Goal: Book appointment/travel/reservation

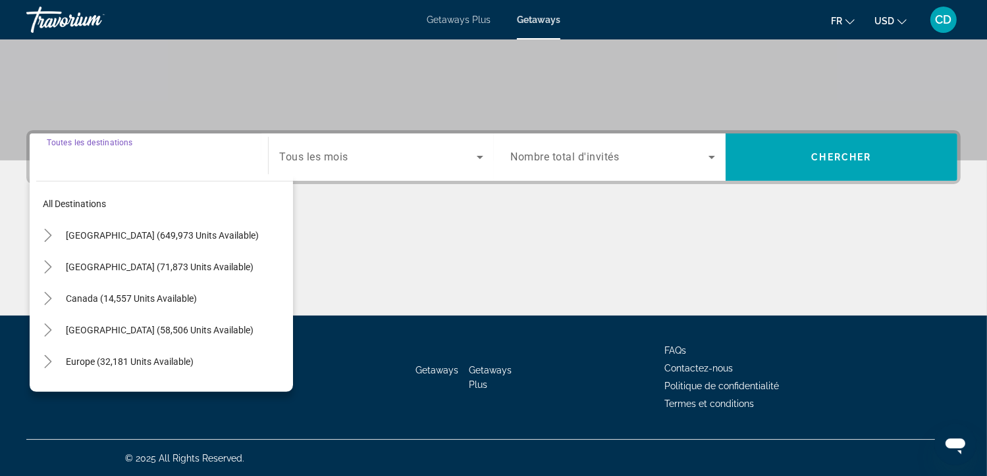
scroll to position [36, 0]
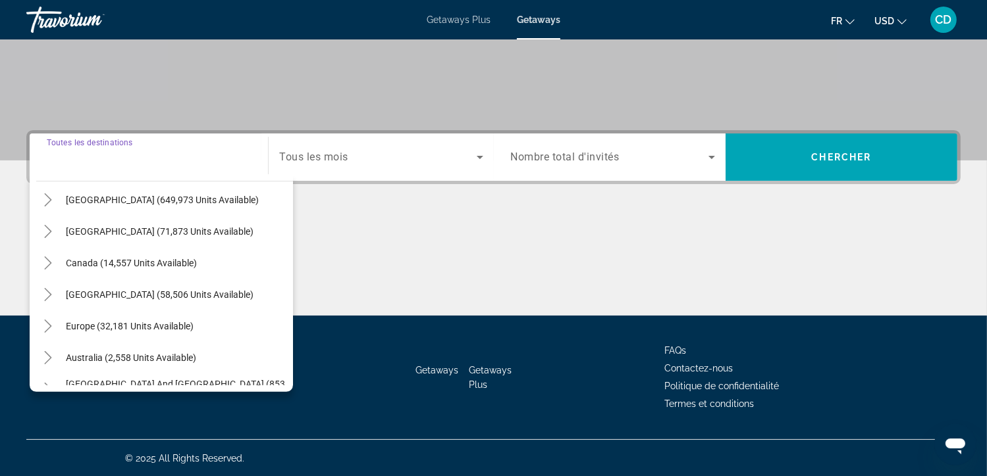
click at [400, 161] on span "Search widget" at bounding box center [377, 157] width 197 height 16
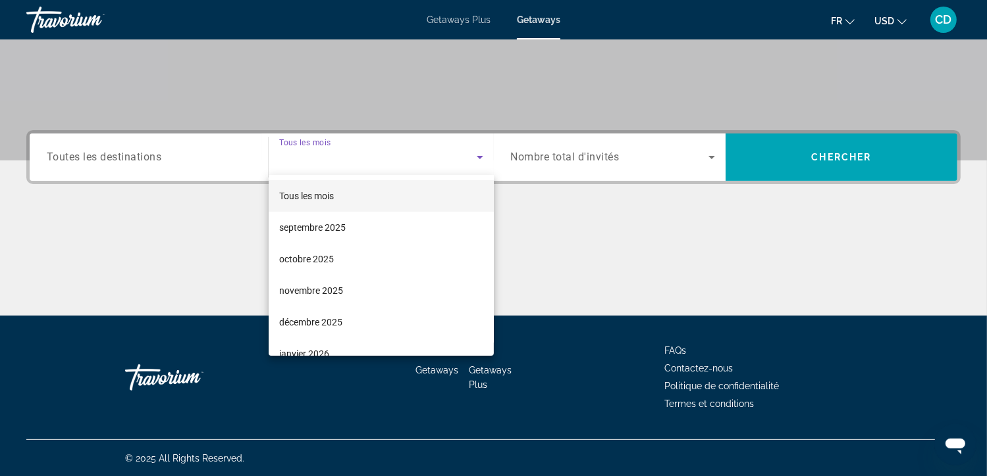
click at [363, 170] on div at bounding box center [493, 238] width 987 height 476
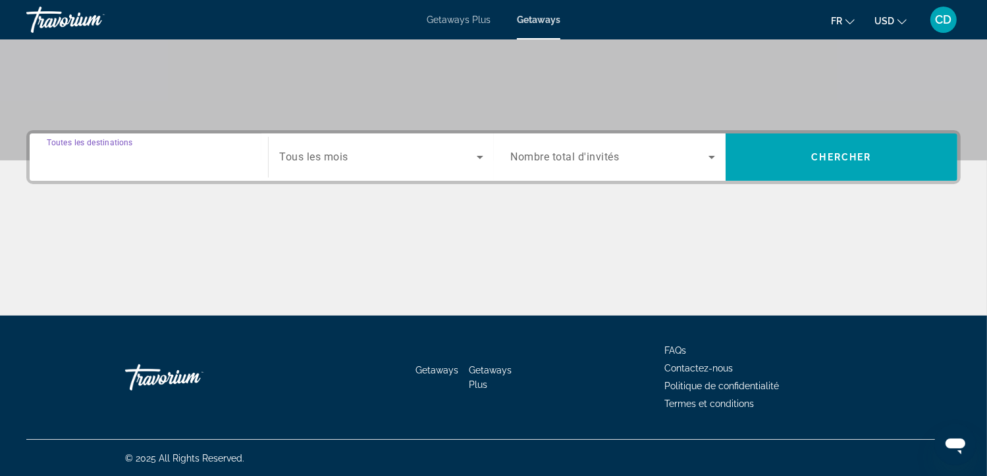
click at [174, 163] on input "Destination Toutes les destinations" at bounding box center [149, 158] width 204 height 16
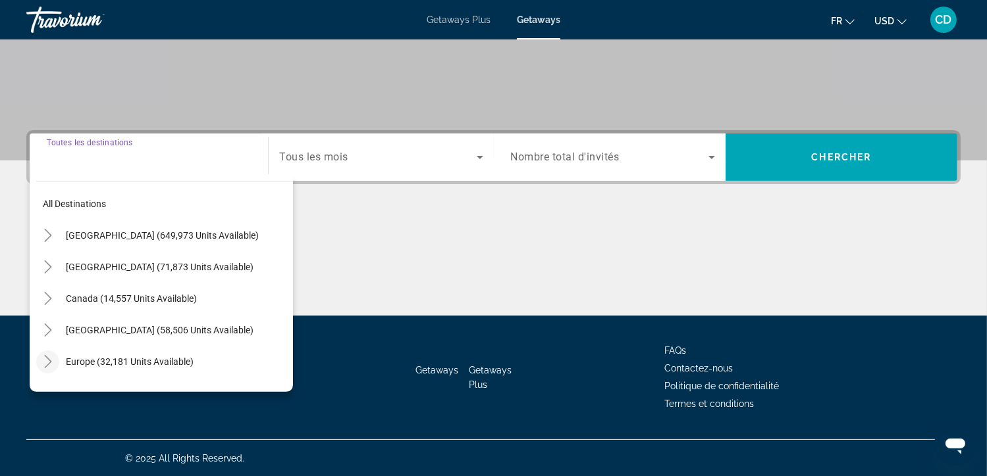
click at [47, 353] on mat-icon "Toggle Europe (32,181 units available)" at bounding box center [47, 362] width 23 height 23
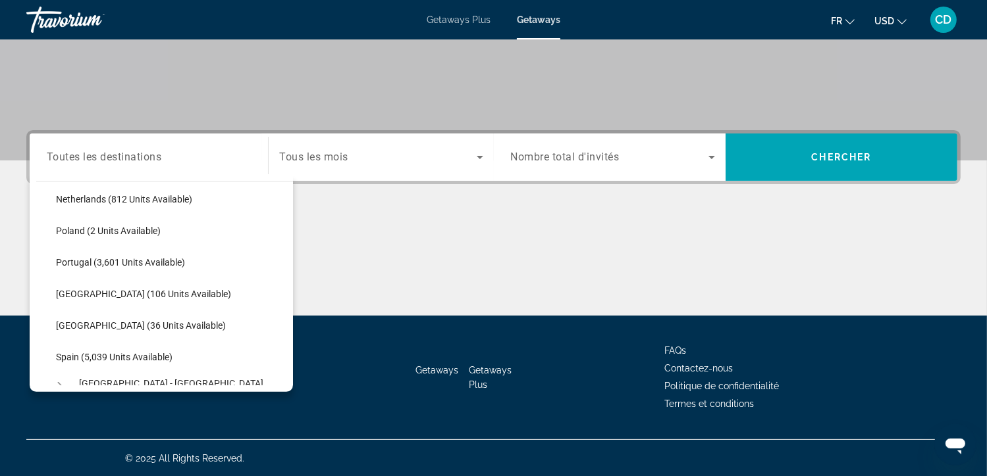
scroll to position [572, 0]
click at [100, 349] on span "Search widget" at bounding box center [171, 359] width 244 height 32
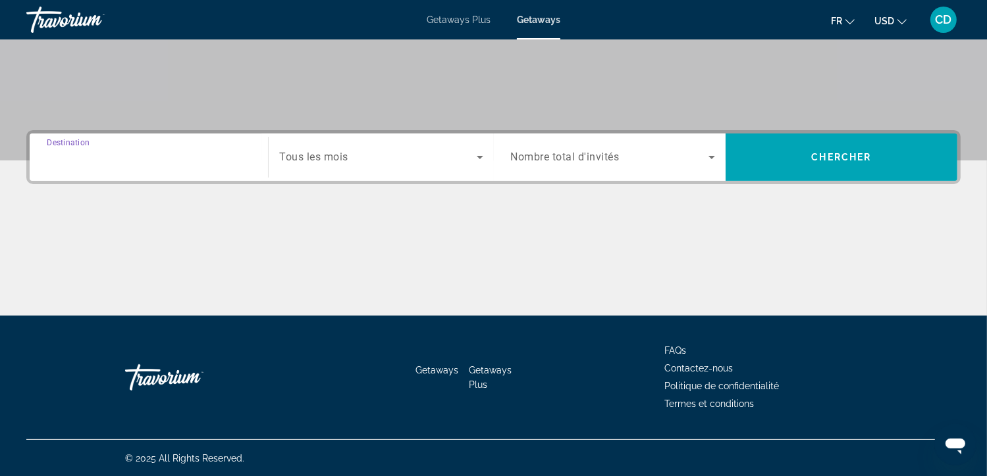
type input "**********"
click at [399, 165] on div "Search widget" at bounding box center [380, 157] width 203 height 37
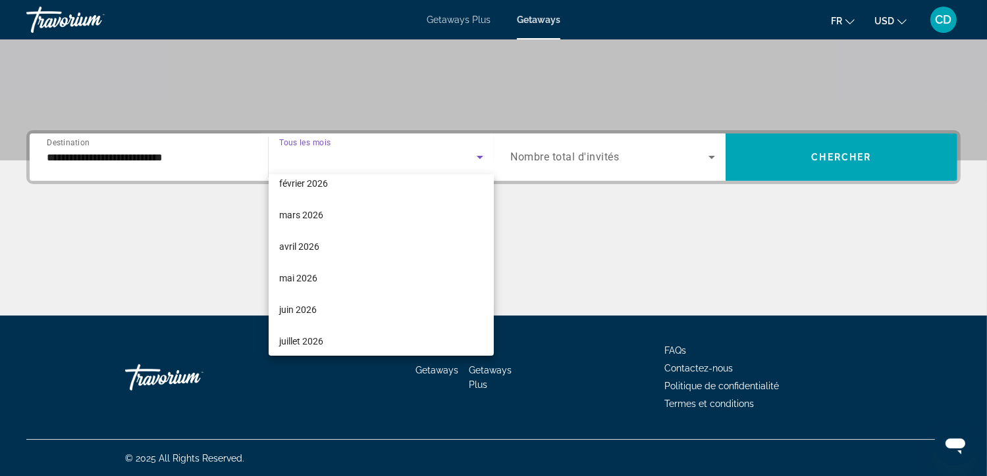
scroll to position [200, 0]
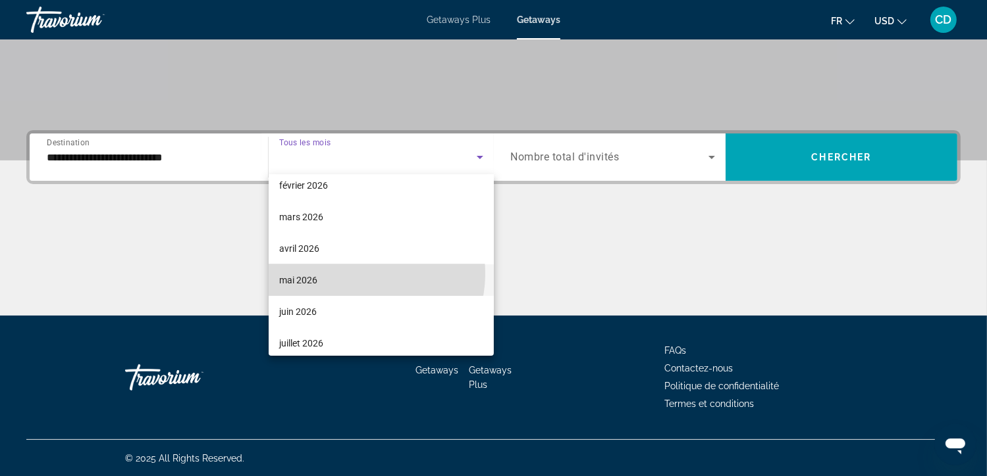
click at [357, 273] on mat-option "mai 2026" at bounding box center [381, 281] width 225 height 32
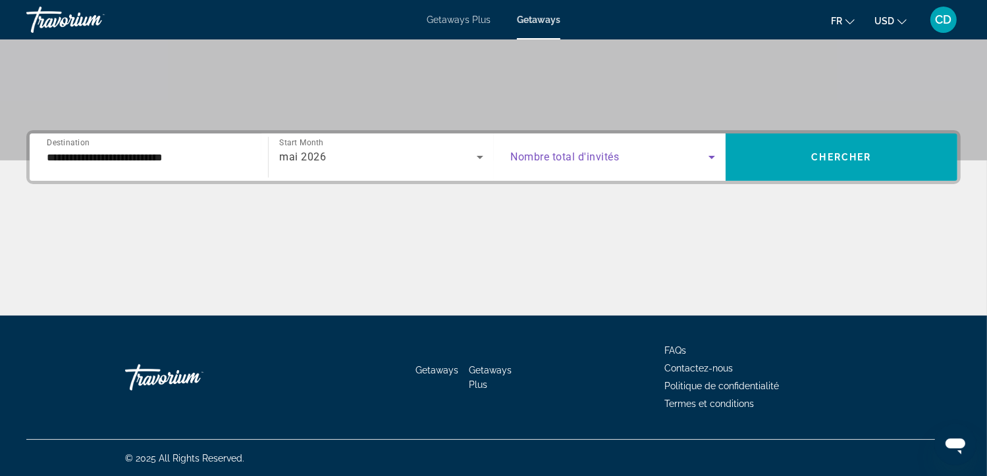
click at [548, 149] on span "Search widget" at bounding box center [609, 157] width 197 height 16
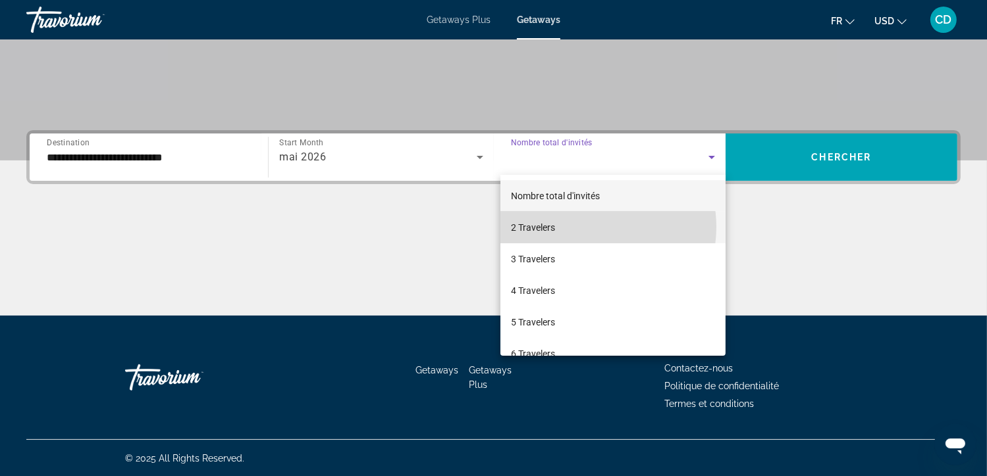
click at [586, 227] on mat-option "2 Travelers" at bounding box center [612, 228] width 225 height 32
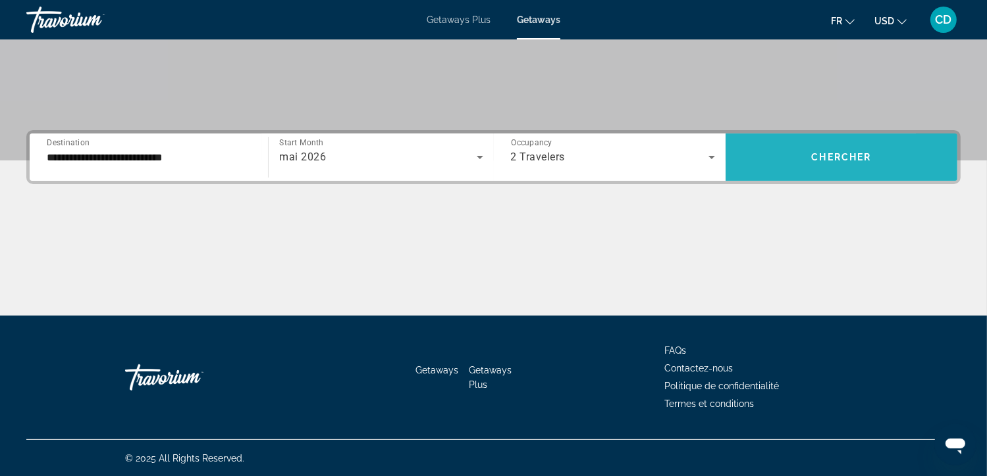
click at [771, 170] on span "Search widget" at bounding box center [841, 157] width 232 height 32
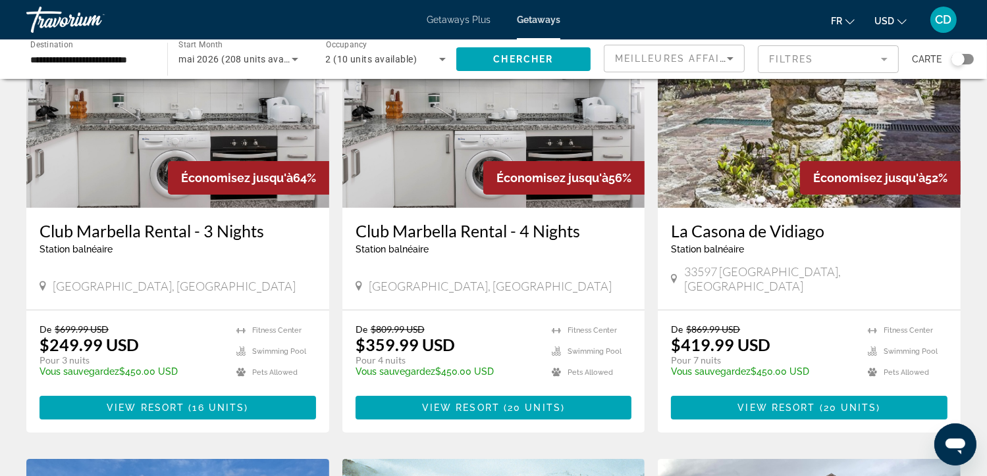
scroll to position [126, 0]
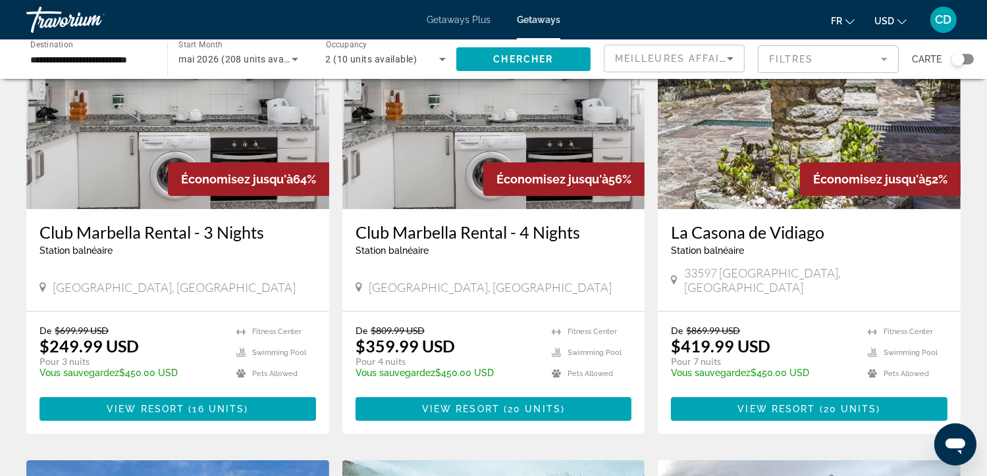
click at [887, 25] on span "USD" at bounding box center [884, 21] width 20 height 11
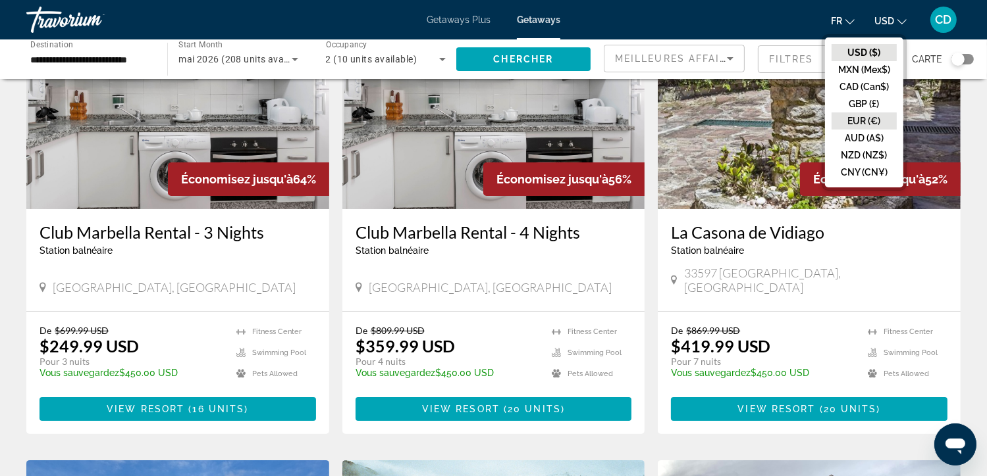
click at [863, 116] on button "EUR (€)" at bounding box center [863, 121] width 65 height 17
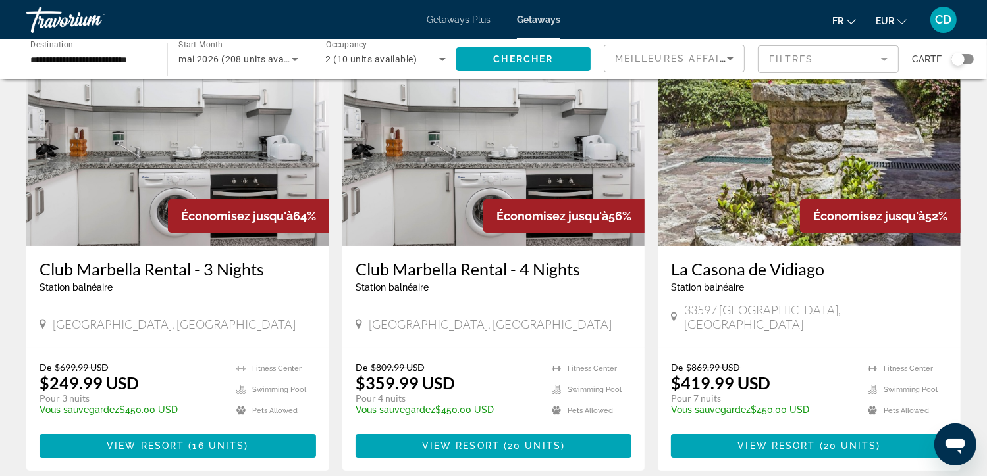
scroll to position [0, 0]
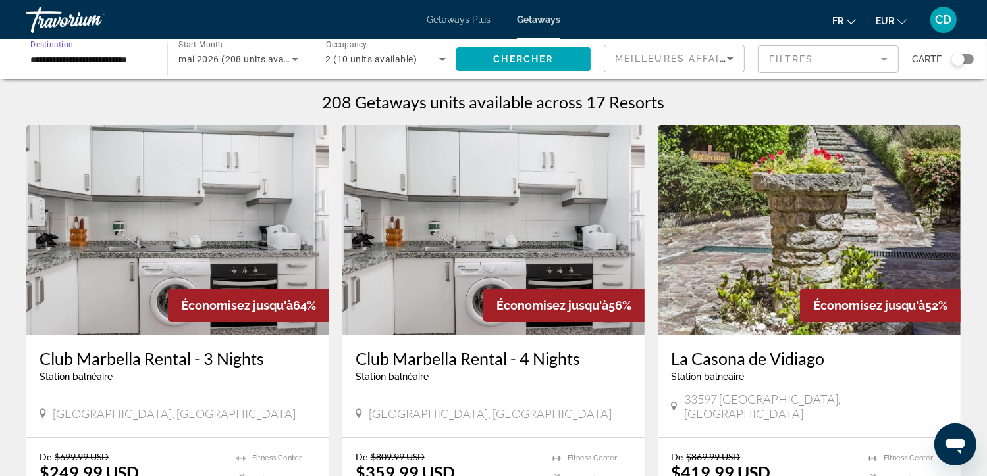
click at [137, 57] on input "**********" at bounding box center [90, 60] width 120 height 16
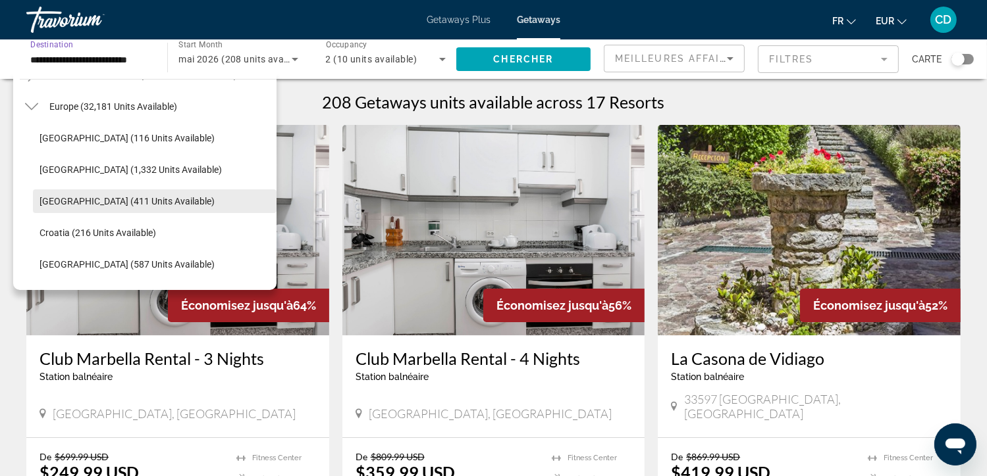
scroll to position [154, 0]
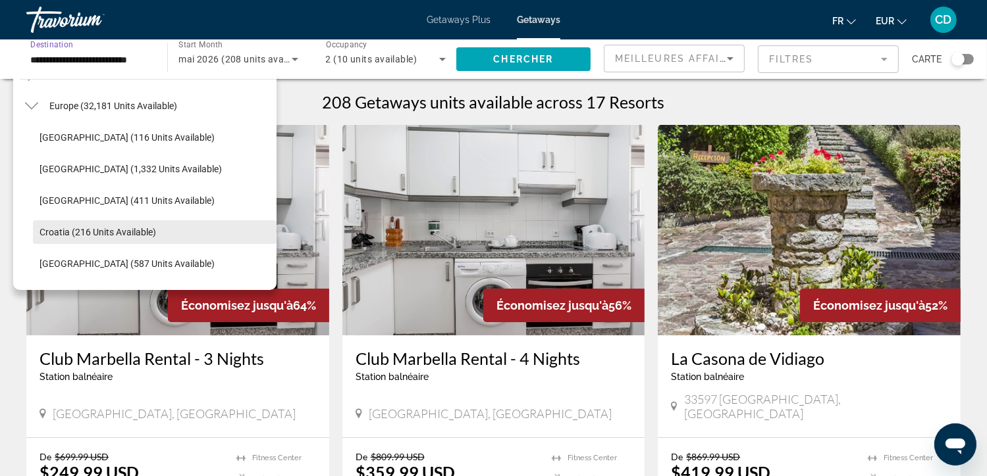
click at [100, 235] on span "Croatia (216 units available)" at bounding box center [97, 232] width 116 height 11
type input "**********"
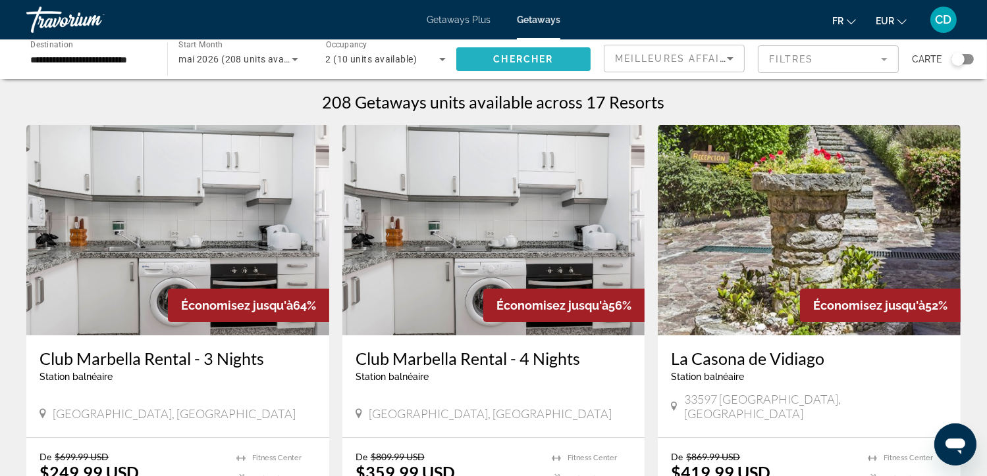
click at [508, 68] on span "Search widget" at bounding box center [523, 59] width 134 height 32
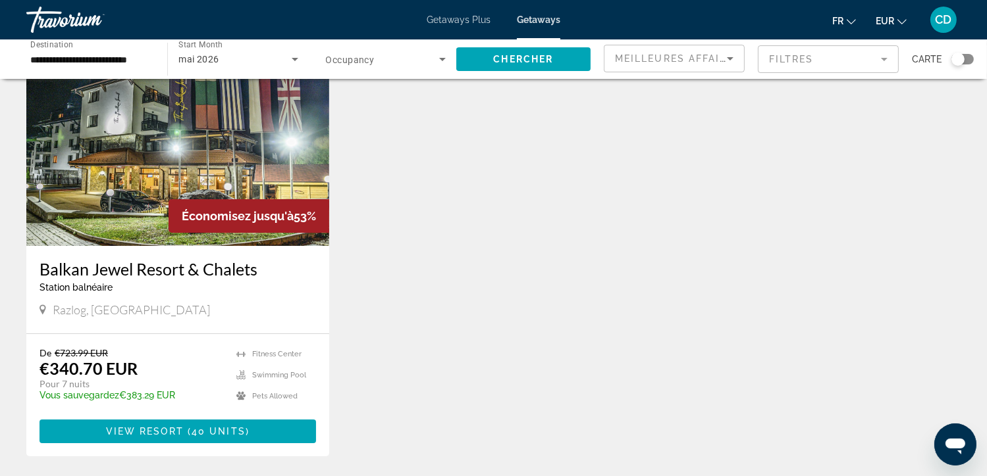
scroll to position [88, 0]
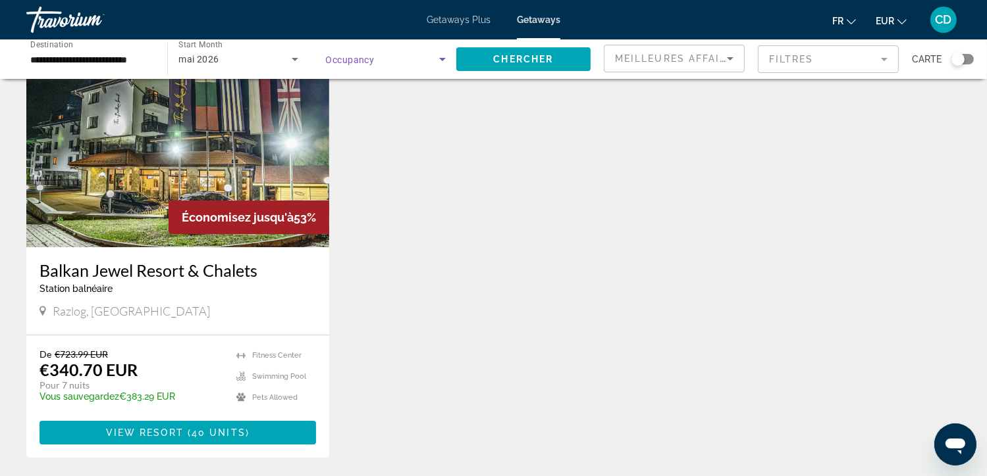
click at [383, 53] on span "Search widget" at bounding box center [382, 59] width 113 height 16
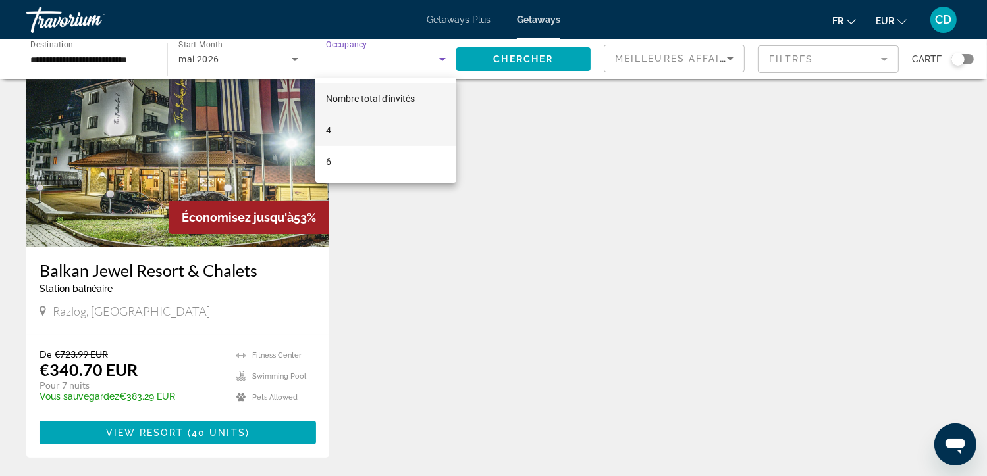
click at [362, 133] on mat-option "4" at bounding box center [385, 131] width 141 height 32
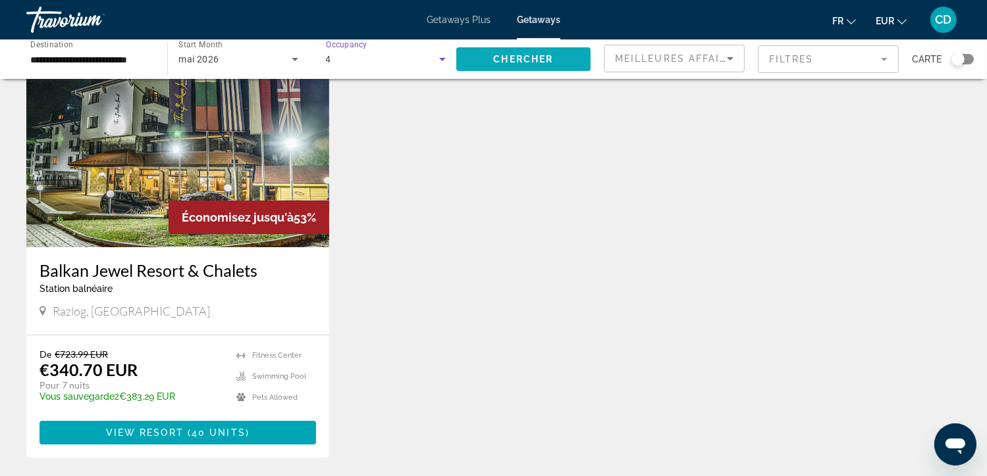
click at [479, 55] on span "Search widget" at bounding box center [523, 59] width 134 height 32
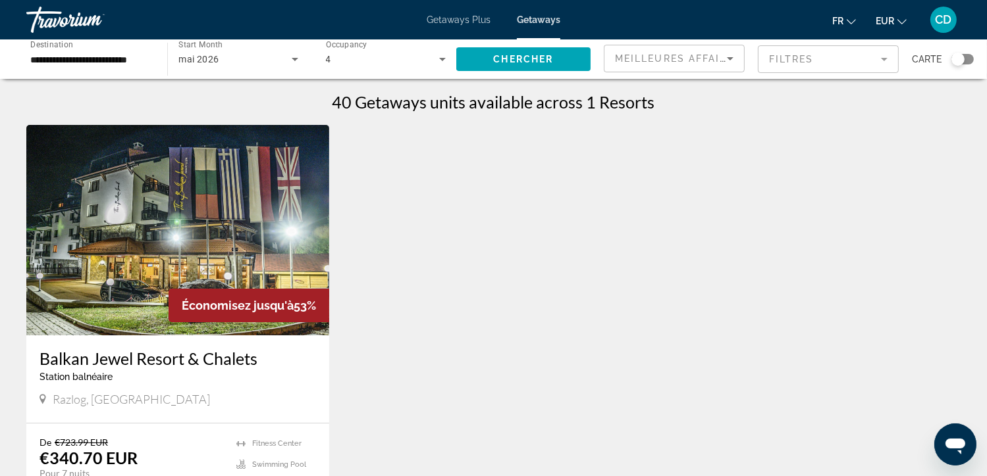
scroll to position [120, 0]
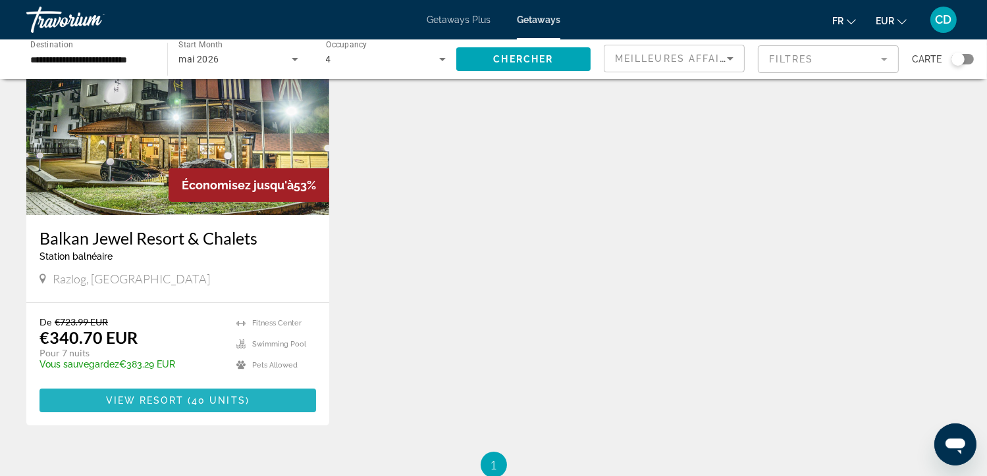
click at [157, 399] on span "View Resort" at bounding box center [145, 401] width 78 height 11
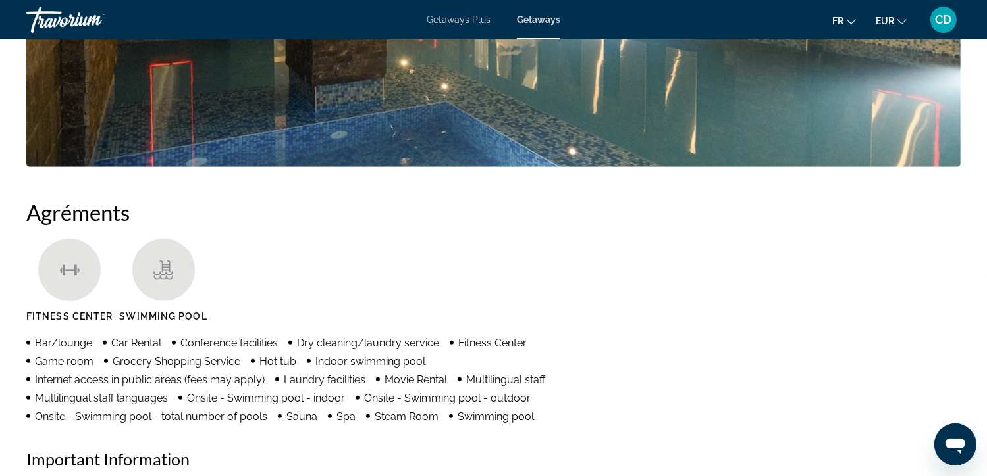
scroll to position [874, 0]
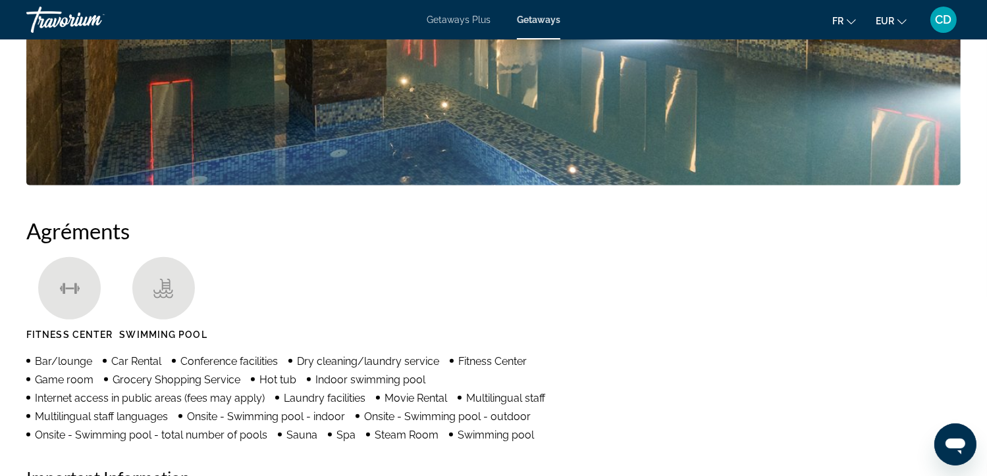
click at [444, 23] on span "Getaways Plus" at bounding box center [458, 19] width 64 height 11
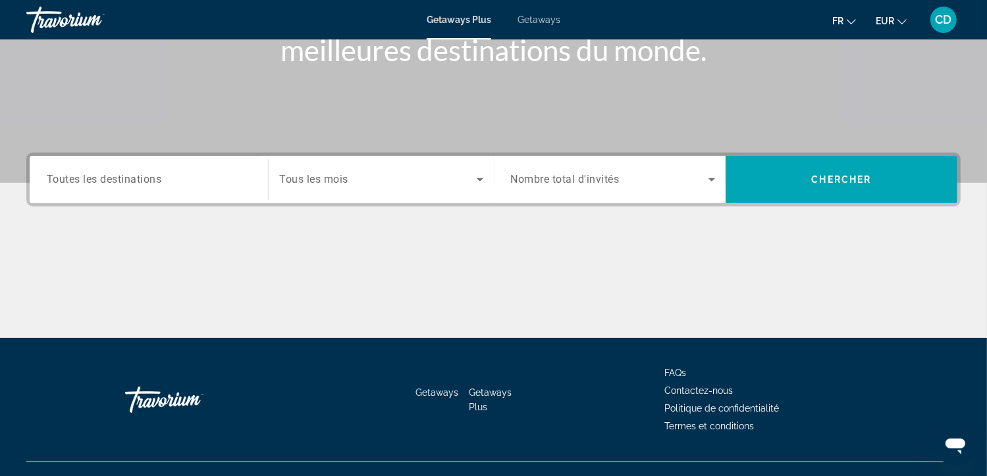
scroll to position [211, 0]
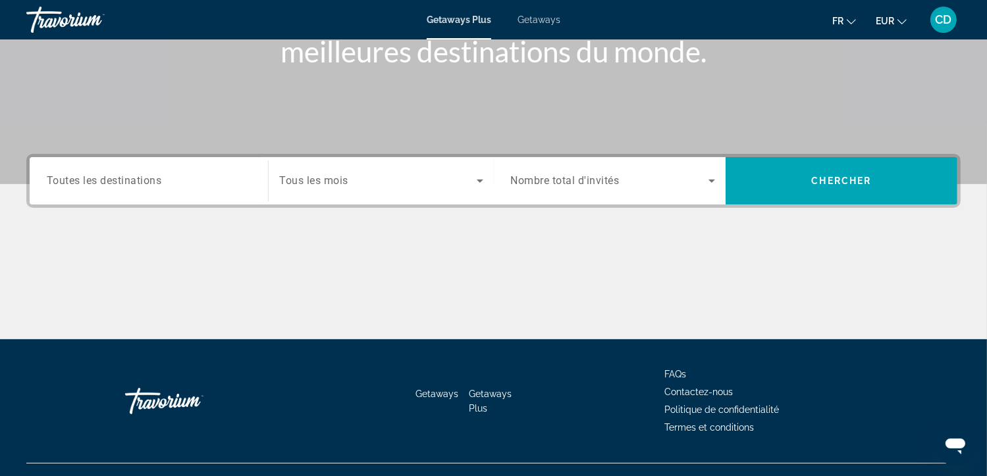
click at [586, 176] on span "Nombre total d'invités" at bounding box center [565, 181] width 109 height 13
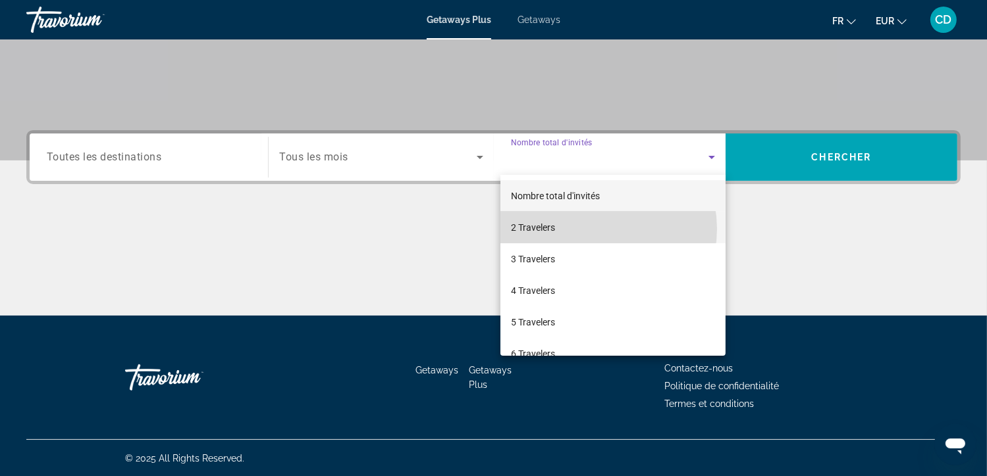
click at [595, 229] on mat-option "2 Travelers" at bounding box center [612, 228] width 225 height 32
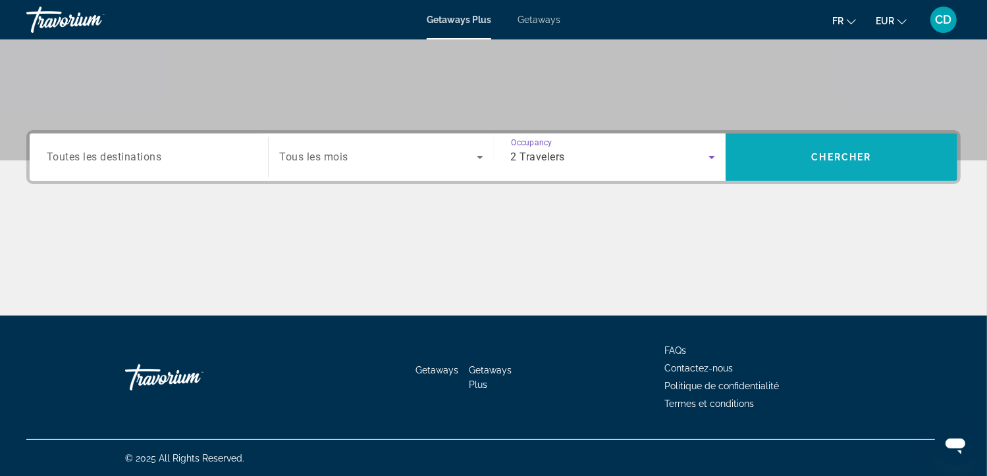
click at [818, 145] on span "Search widget" at bounding box center [841, 157] width 232 height 32
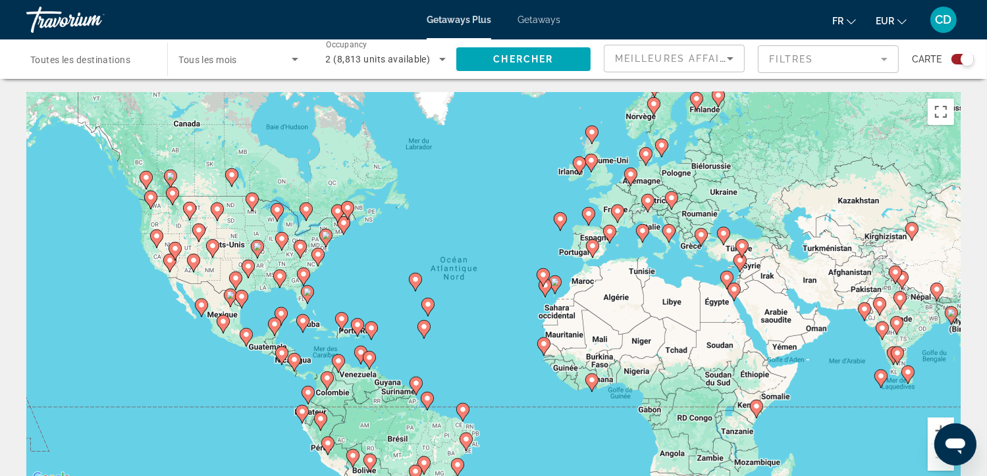
click at [960, 61] on div "Search widget" at bounding box center [962, 59] width 22 height 11
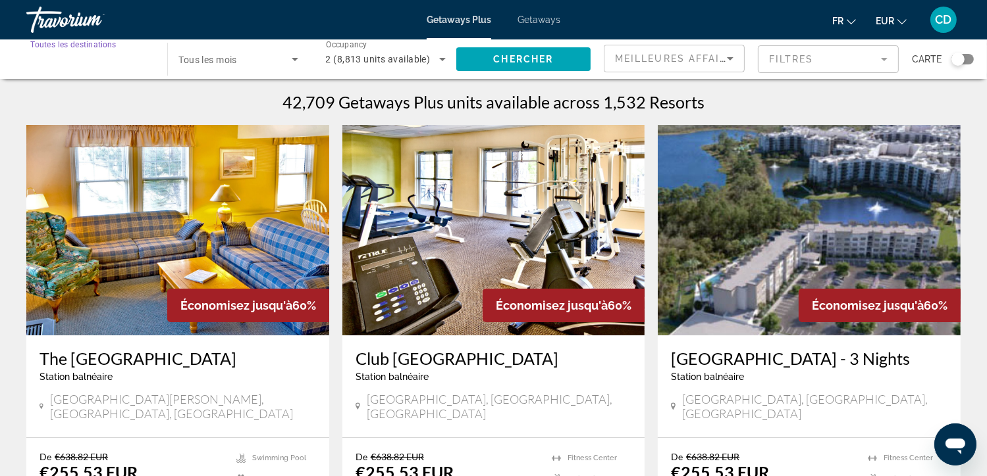
click at [95, 52] on input "Destination Toutes les destinations" at bounding box center [90, 60] width 120 height 16
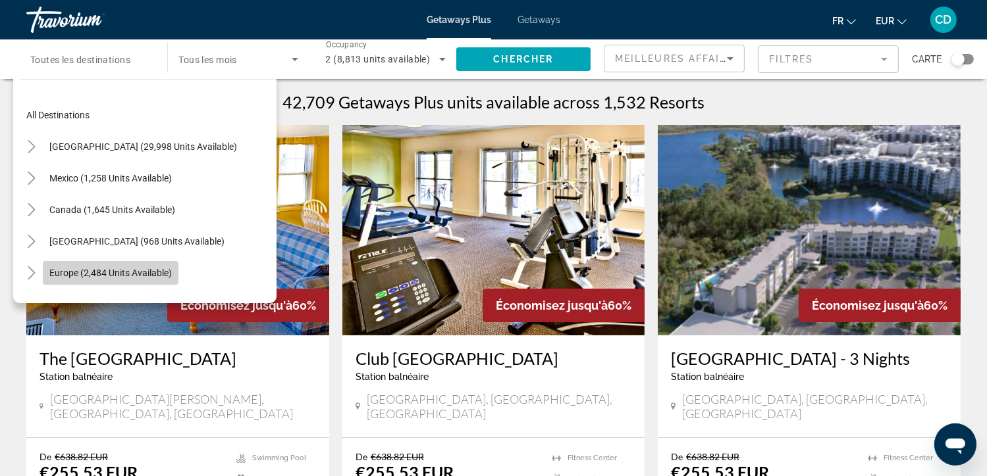
click at [68, 268] on span "Europe (2,484 units available)" at bounding box center [110, 273] width 122 height 11
type input "**********"
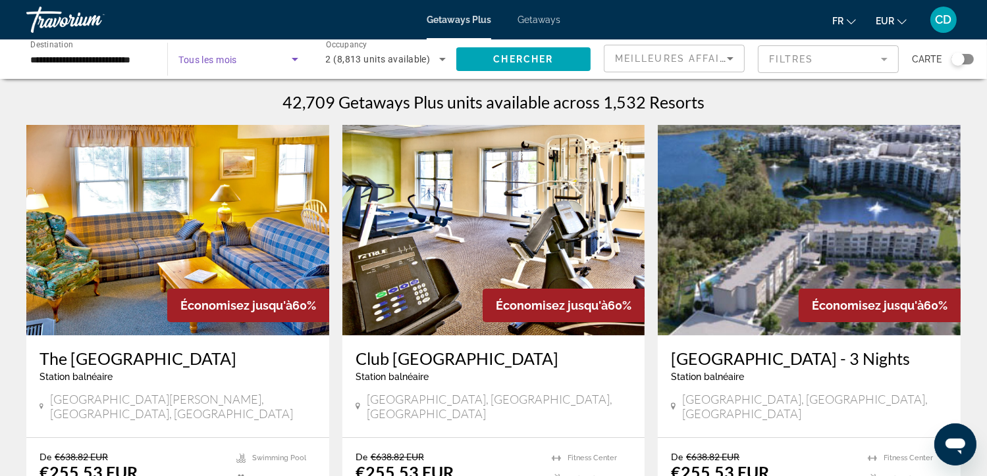
click at [257, 60] on span "Search widget" at bounding box center [234, 59] width 113 height 16
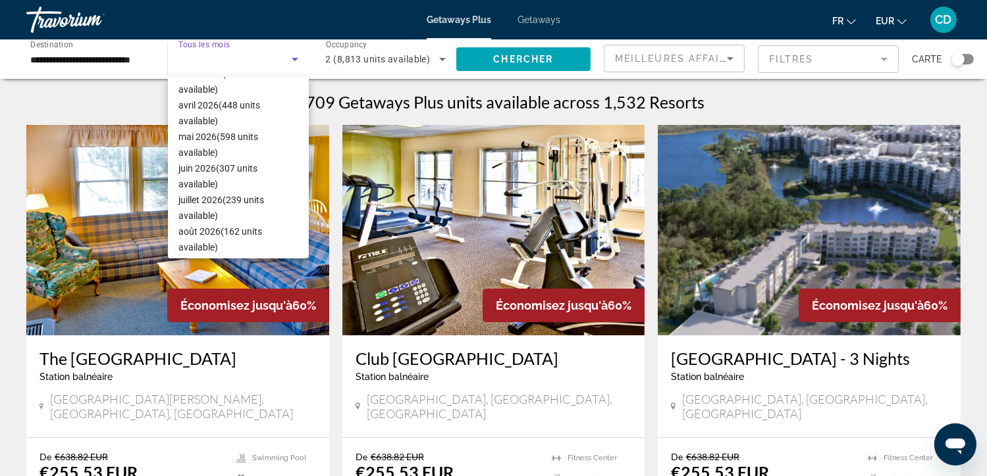
scroll to position [237, 0]
click at [241, 174] on span "juin 2026 (307 units available)" at bounding box center [238, 178] width 120 height 32
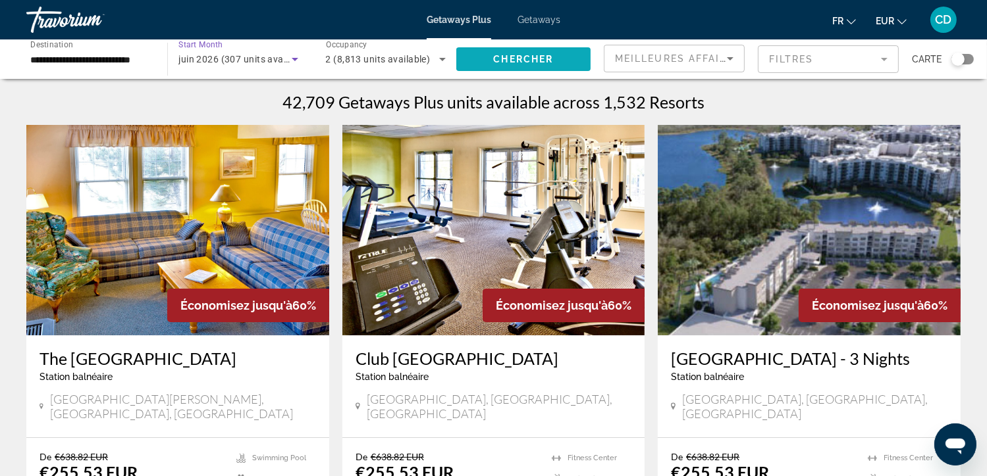
click at [503, 57] on span "Chercher" at bounding box center [523, 59] width 60 height 11
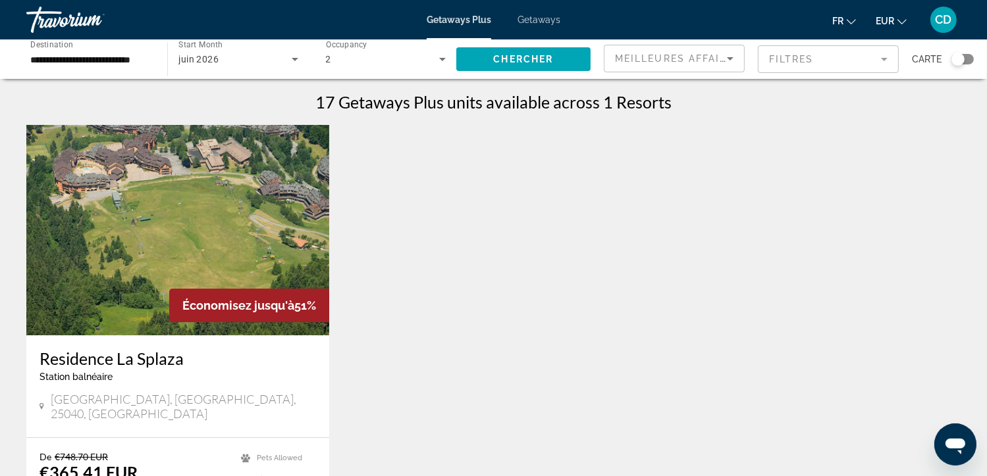
click at [269, 66] on div "juin 2026" at bounding box center [234, 59] width 113 height 16
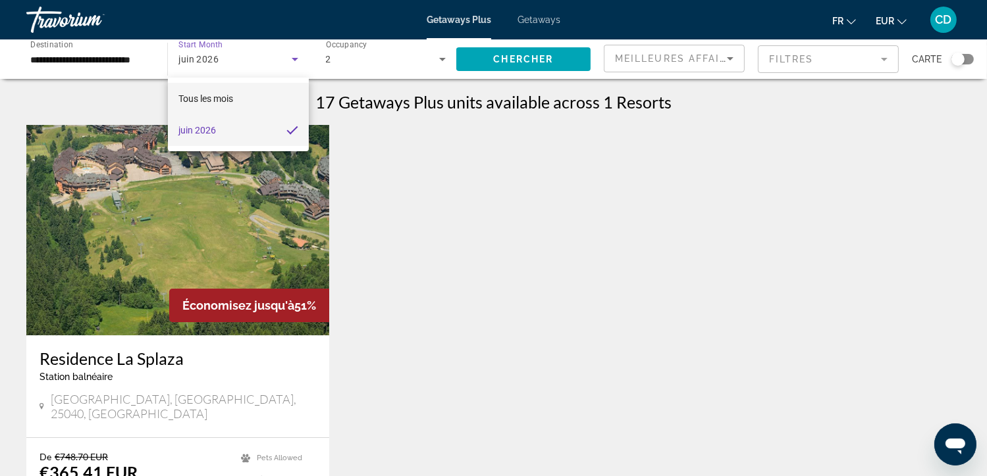
click at [261, 96] on mat-option "Tous les mois" at bounding box center [238, 99] width 141 height 32
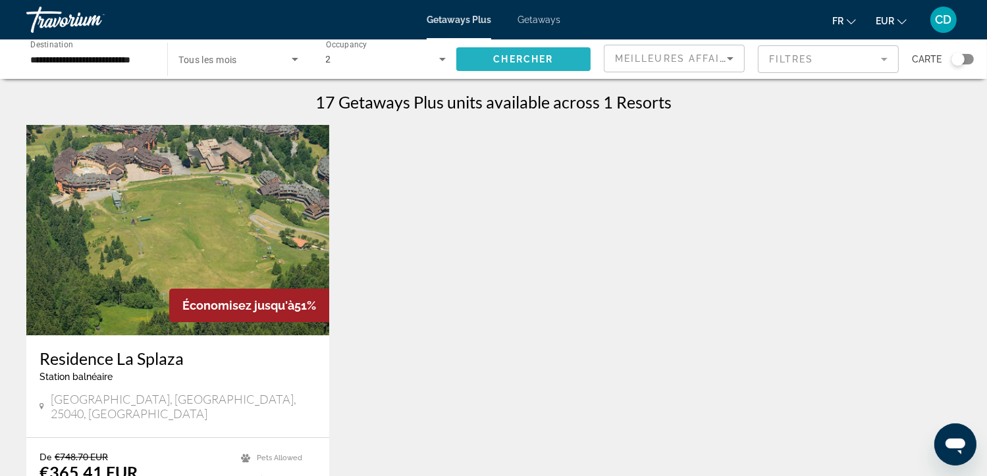
click at [516, 60] on span "Chercher" at bounding box center [523, 59] width 60 height 11
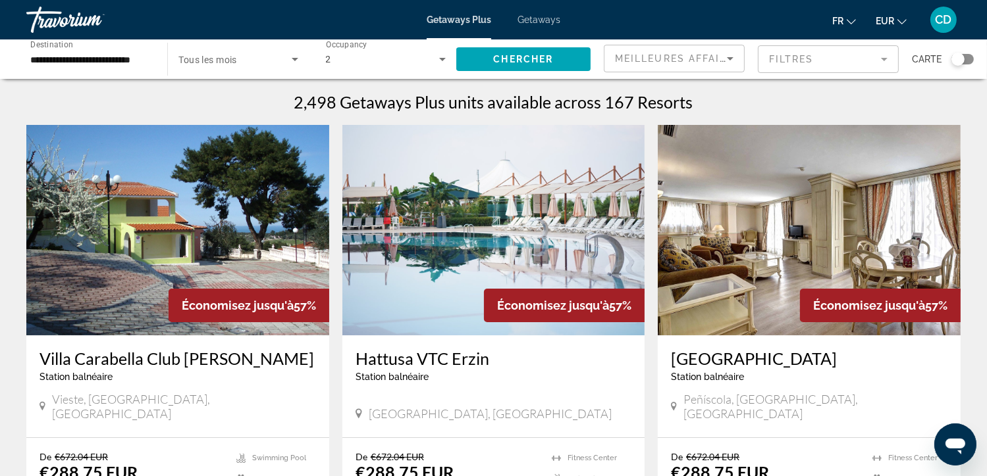
click at [263, 61] on span "Search widget" at bounding box center [234, 59] width 113 height 16
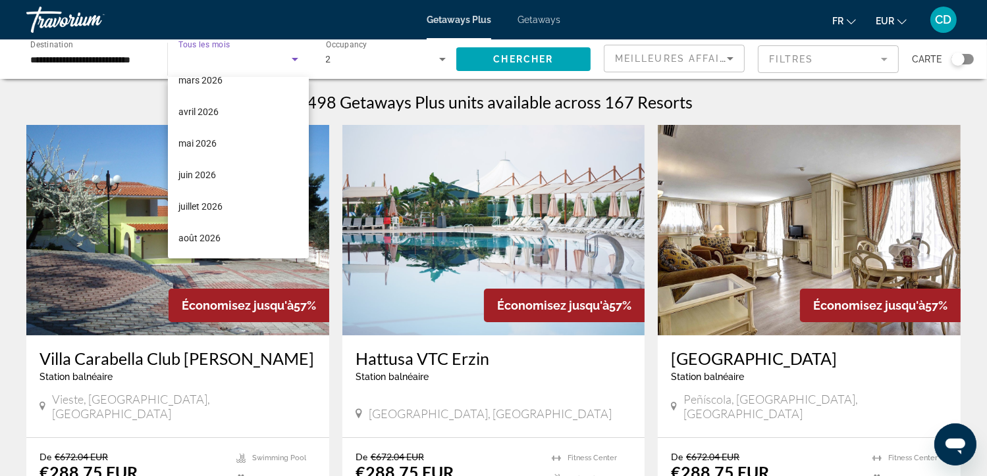
scroll to position [236, 0]
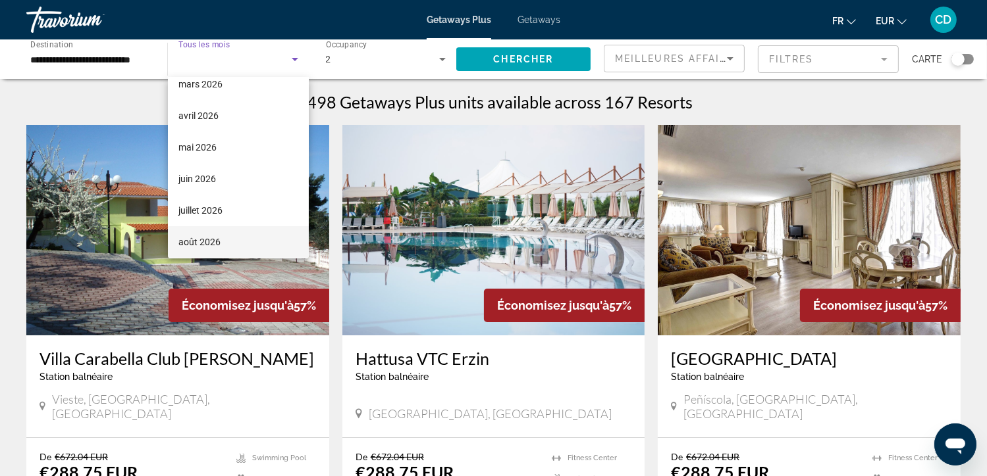
click at [240, 247] on mat-option "août 2026" at bounding box center [238, 242] width 141 height 32
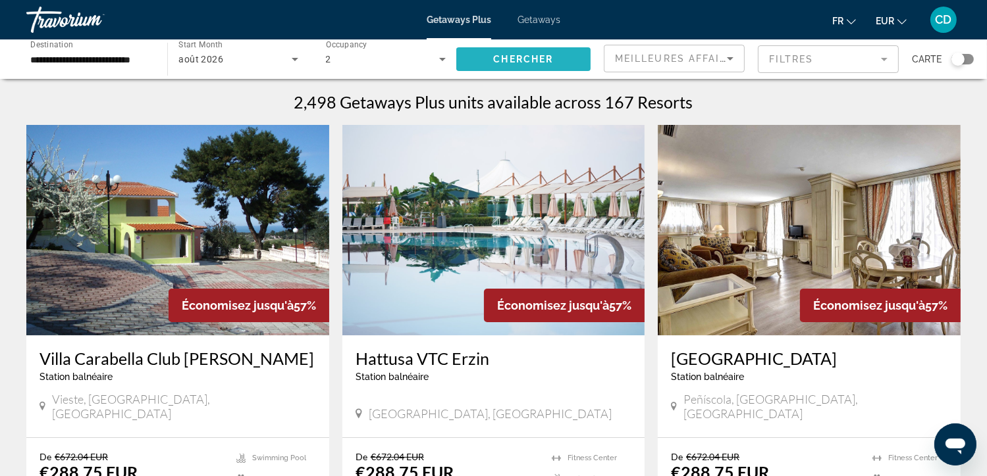
click at [529, 61] on span "Chercher" at bounding box center [523, 59] width 60 height 11
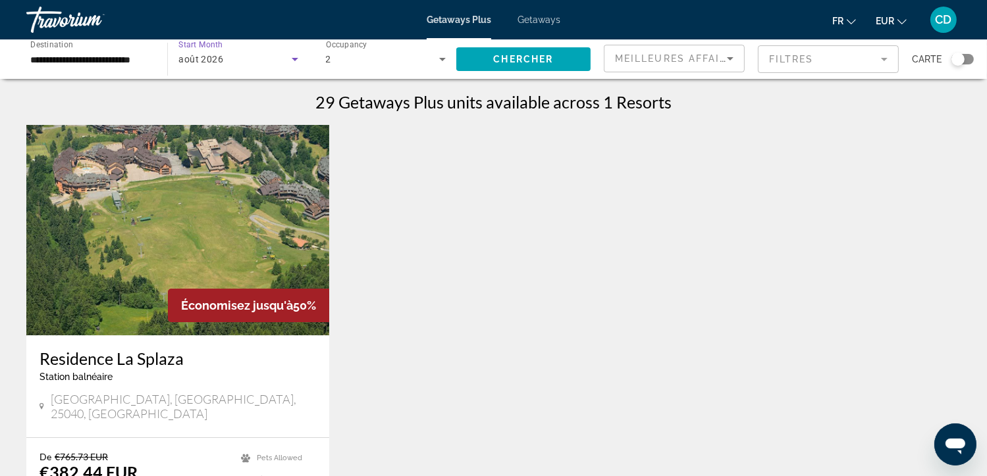
click at [261, 57] on div "août 2026" at bounding box center [234, 59] width 113 height 16
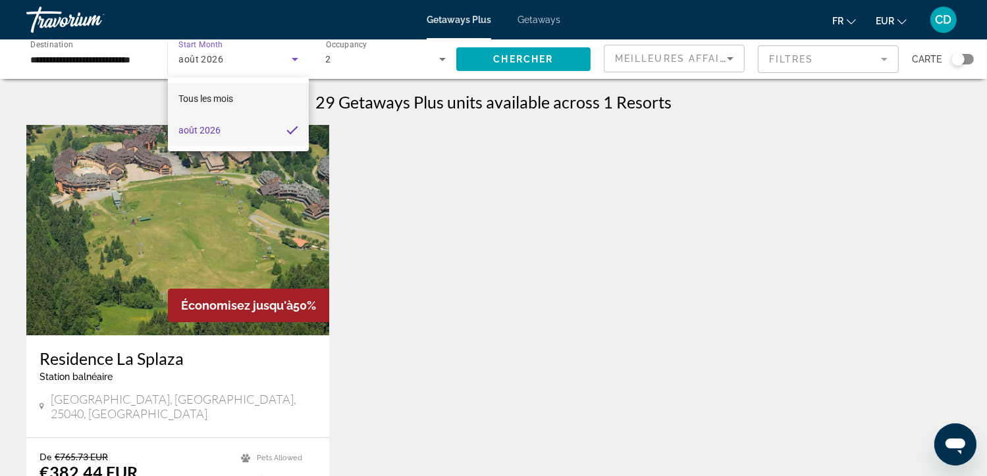
click at [263, 105] on mat-option "Tous les mois" at bounding box center [238, 99] width 141 height 32
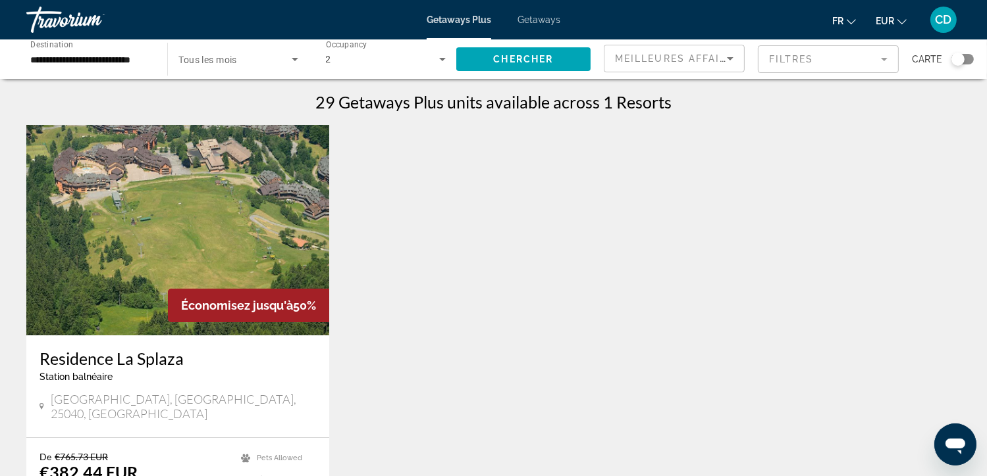
click at [246, 50] on div "Search widget" at bounding box center [237, 59] width 119 height 37
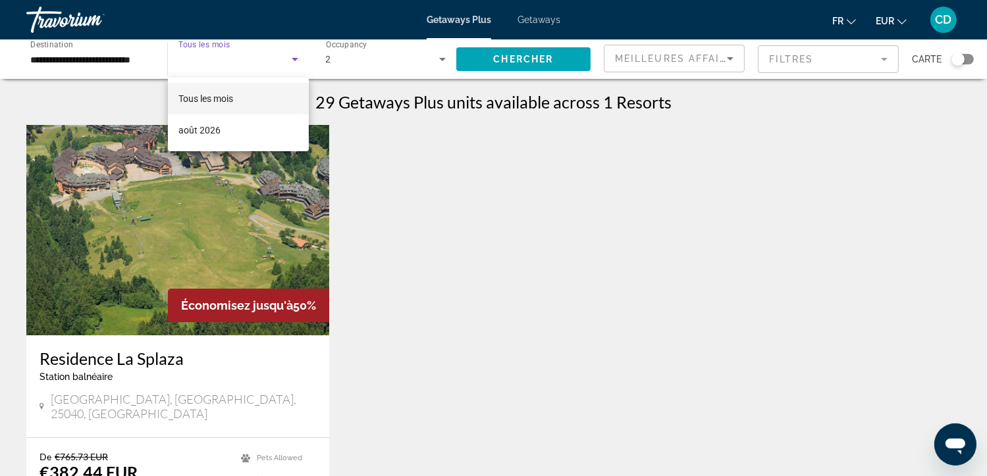
click at [239, 60] on div at bounding box center [493, 238] width 987 height 476
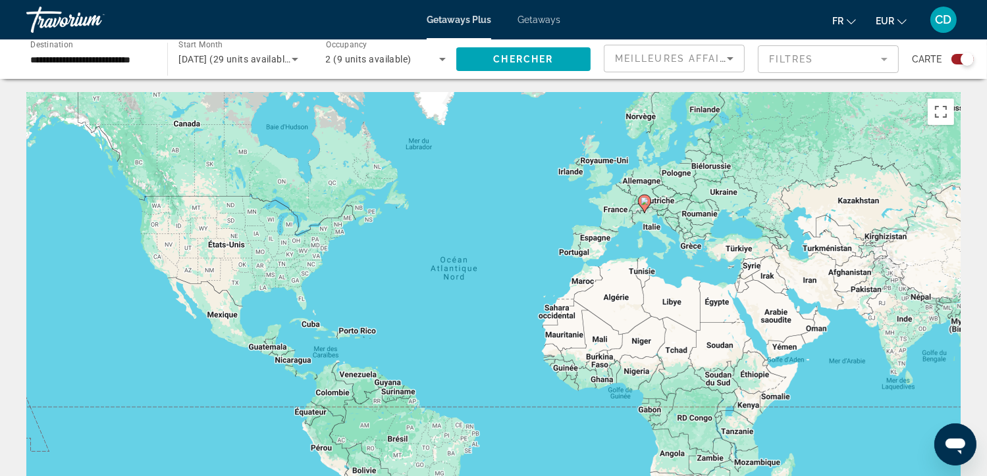
click at [234, 67] on div "[DATE] (29 units available)" at bounding box center [237, 59] width 119 height 37
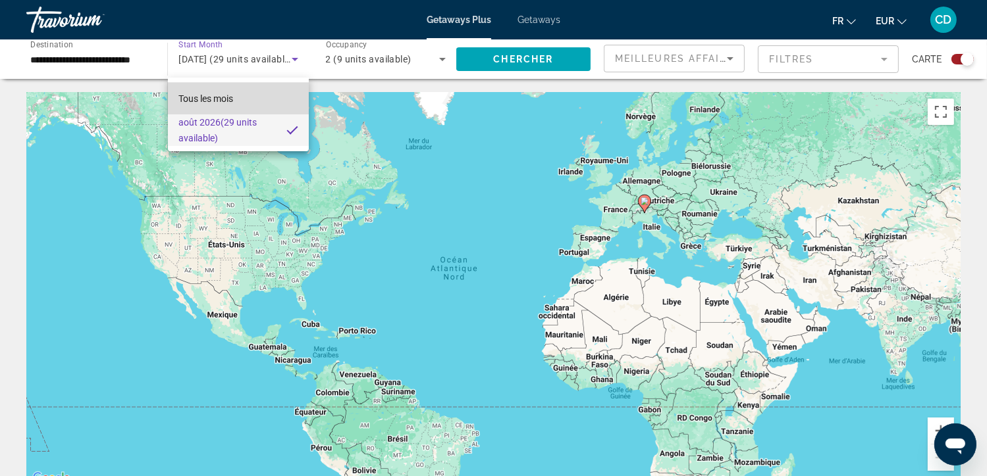
click at [236, 99] on mat-option "Tous les mois" at bounding box center [238, 99] width 141 height 32
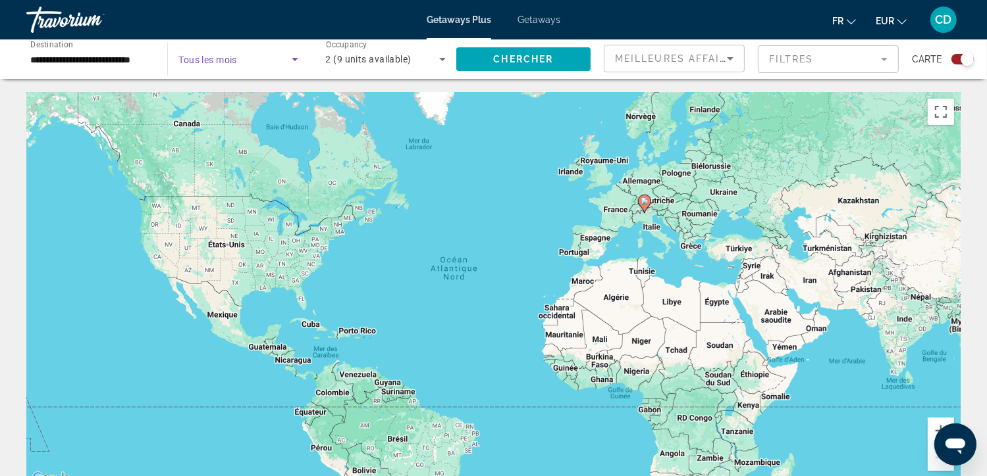
click at [513, 78] on div "Chercher" at bounding box center [529, 58] width 147 height 39
click at [511, 64] on span "Chercher" at bounding box center [523, 59] width 60 height 11
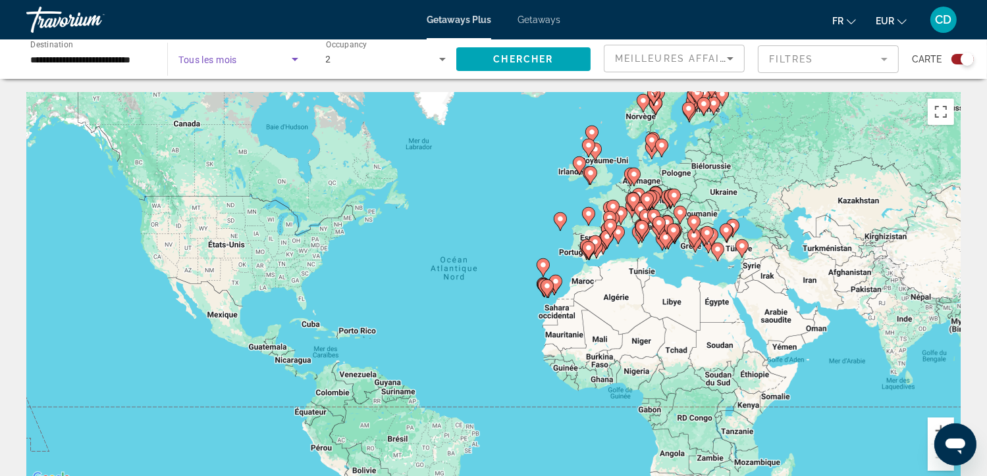
click at [247, 66] on span "Search widget" at bounding box center [234, 59] width 113 height 16
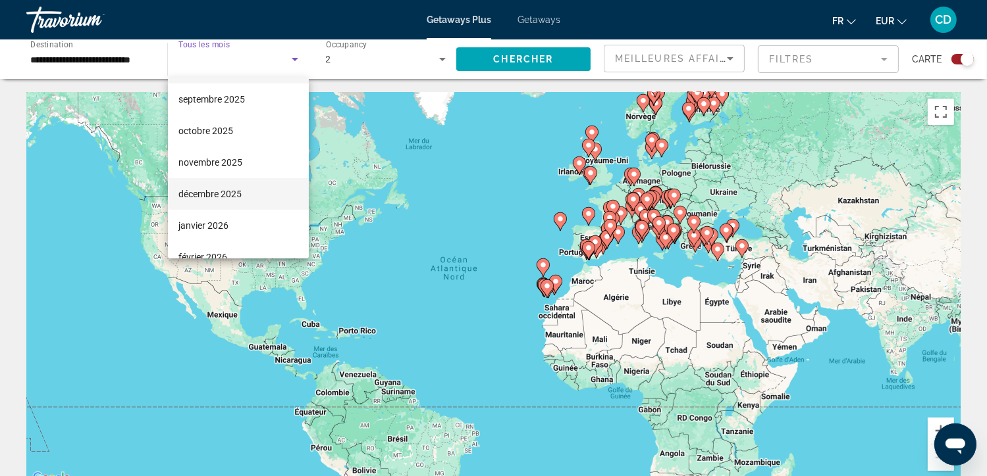
scroll to position [29, 0]
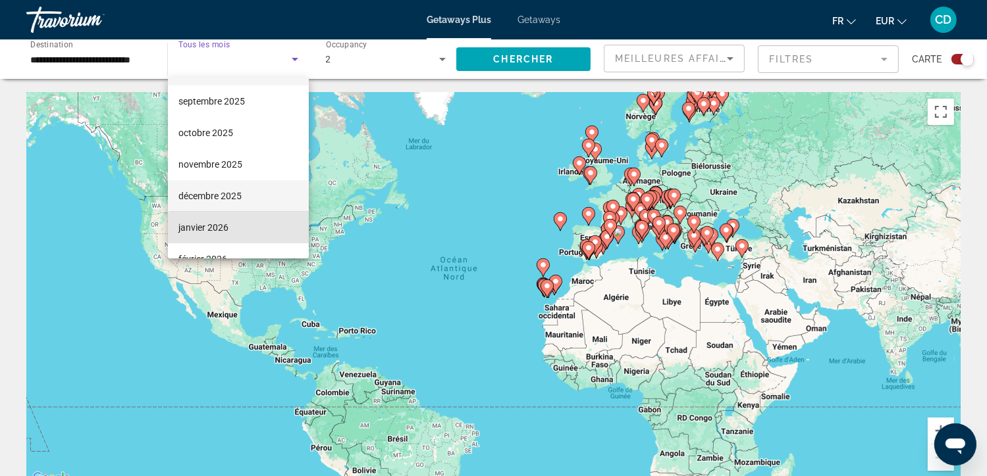
click at [240, 233] on mat-option "janvier 2026" at bounding box center [238, 228] width 141 height 32
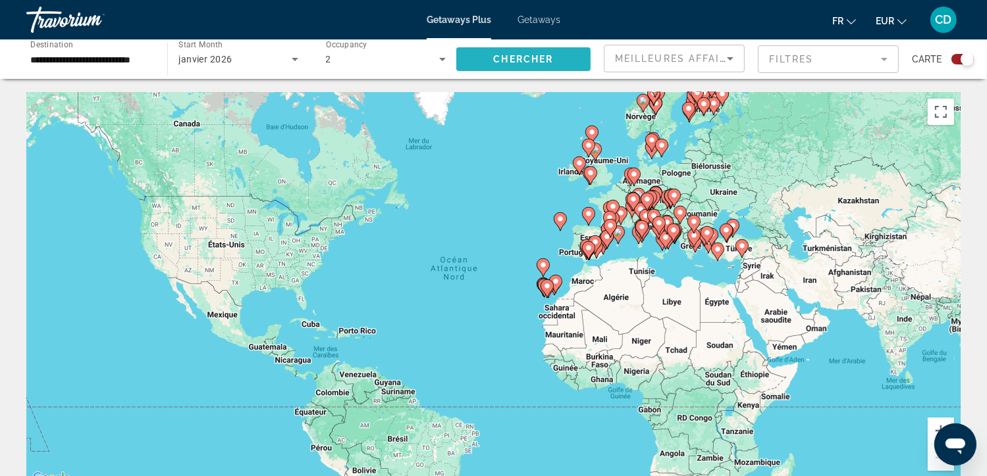
click at [488, 64] on span "Search widget" at bounding box center [523, 59] width 134 height 32
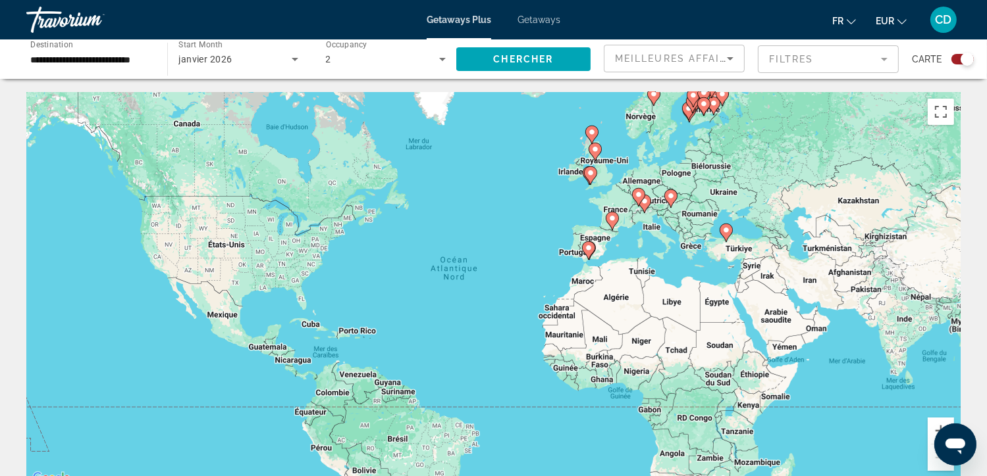
click at [956, 57] on div "Search widget" at bounding box center [962, 59] width 22 height 11
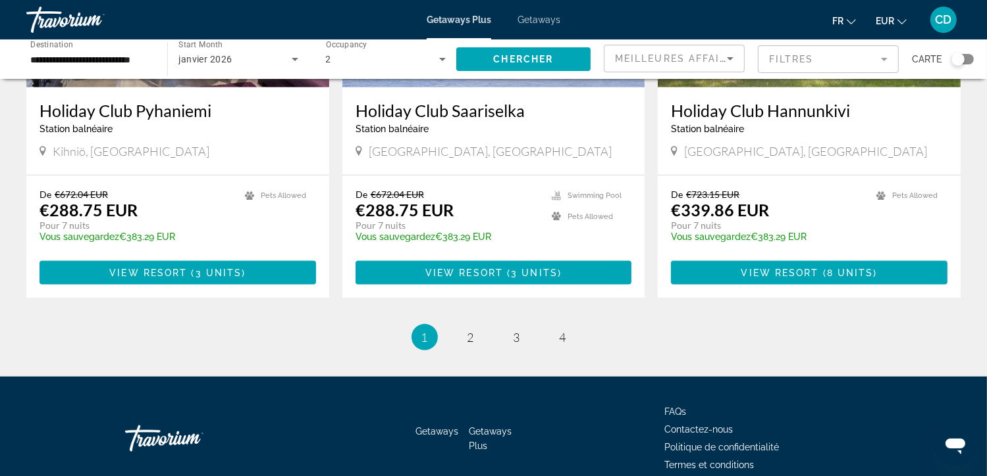
scroll to position [1603, 0]
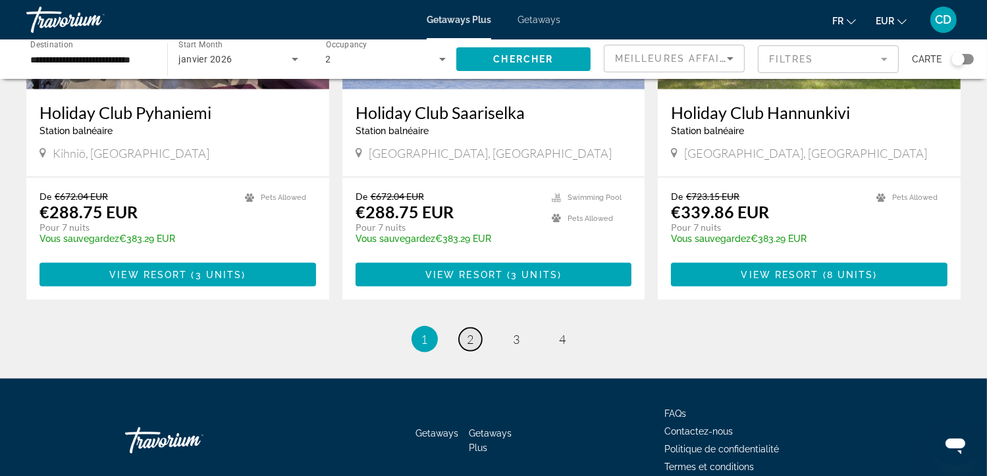
click at [478, 328] on link "page 2" at bounding box center [470, 339] width 23 height 23
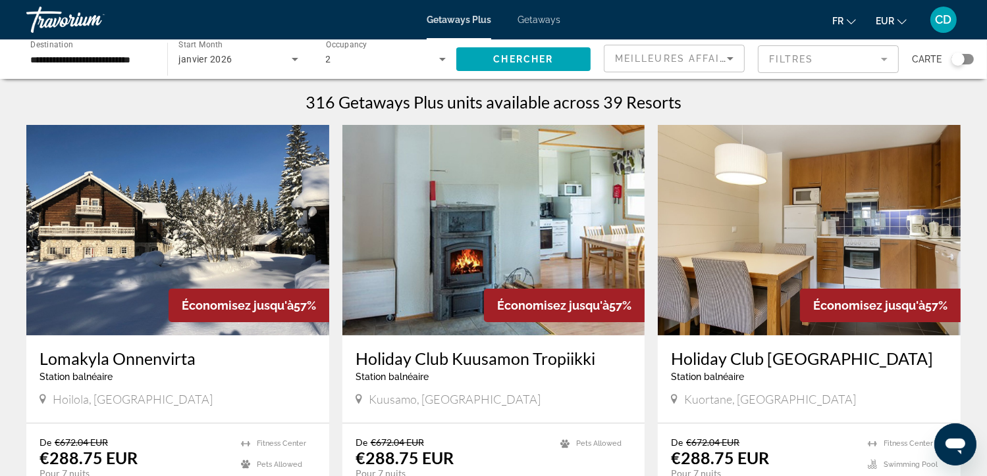
click at [261, 54] on div "janvier 2026" at bounding box center [234, 59] width 113 height 16
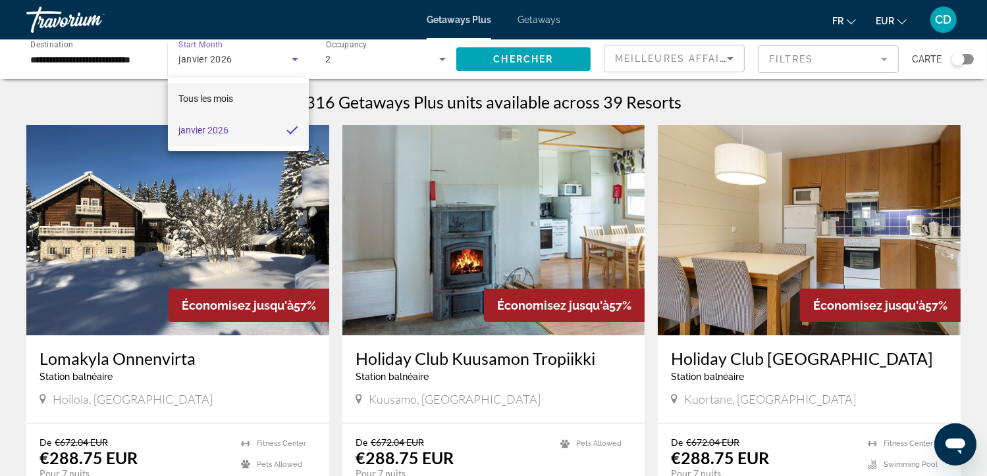
click at [218, 100] on span "Tous les mois" at bounding box center [205, 98] width 55 height 11
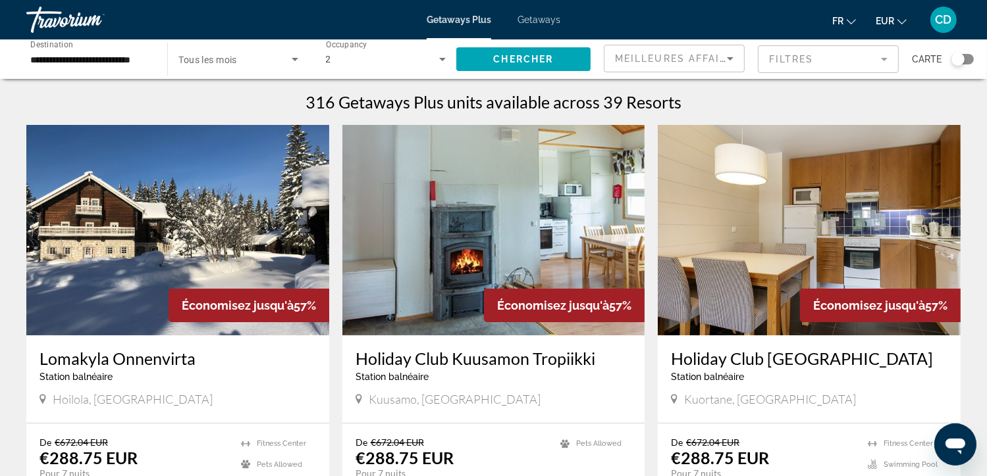
click at [557, 16] on span "Getaways" at bounding box center [538, 19] width 43 height 11
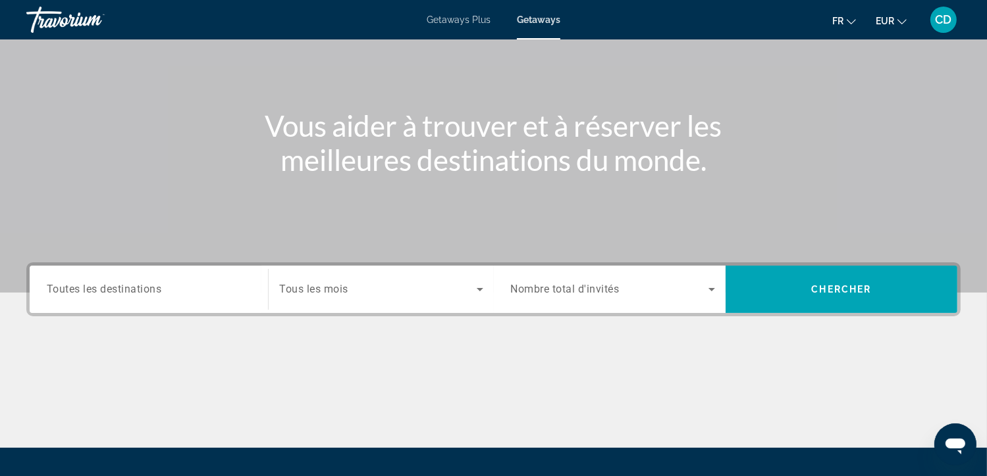
click at [196, 287] on input "Destination Toutes les destinations" at bounding box center [149, 290] width 204 height 16
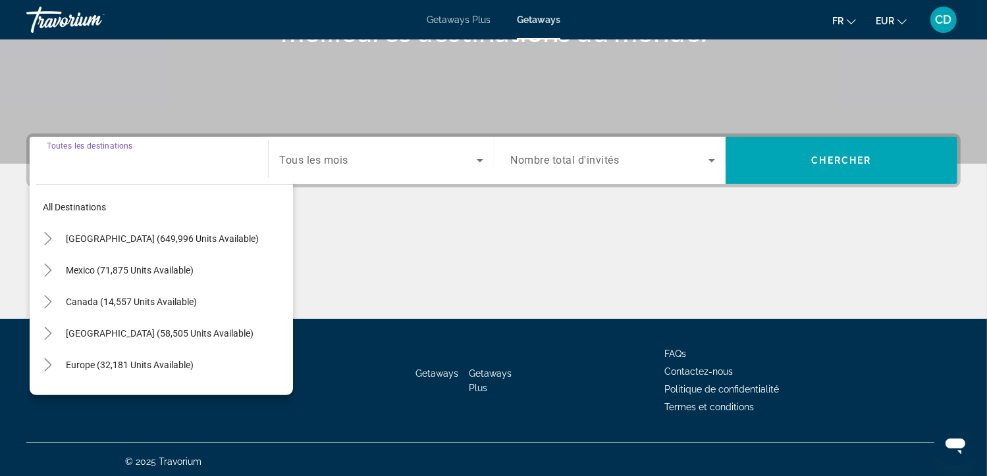
scroll to position [234, 0]
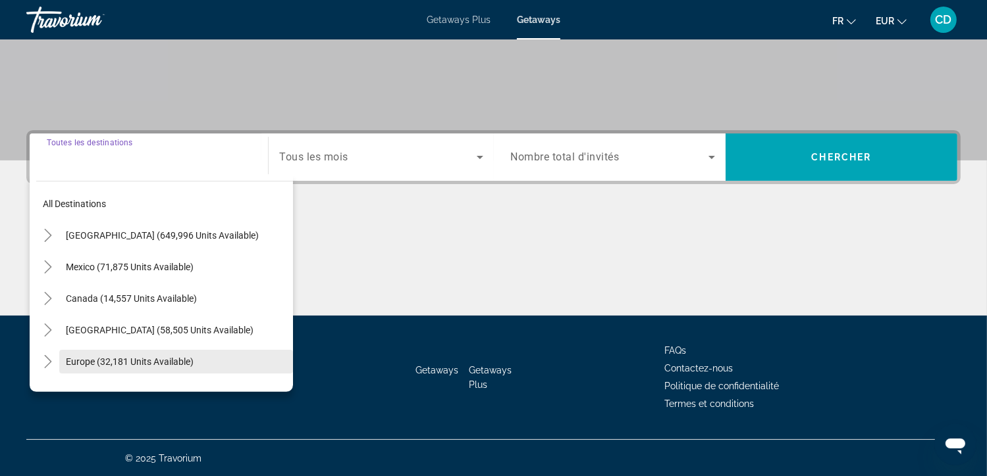
click at [152, 357] on span "Europe (32,181 units available)" at bounding box center [130, 362] width 128 height 11
type input "**********"
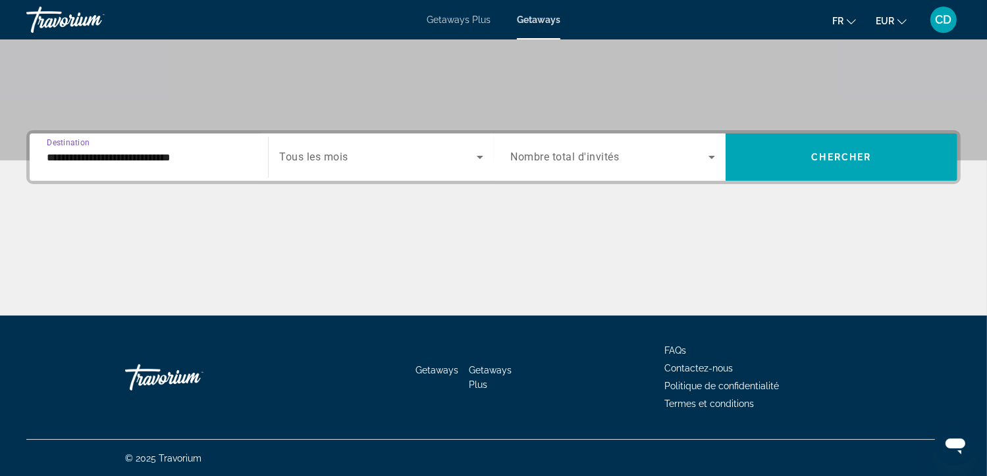
click at [310, 154] on span "Tous les mois" at bounding box center [313, 157] width 69 height 13
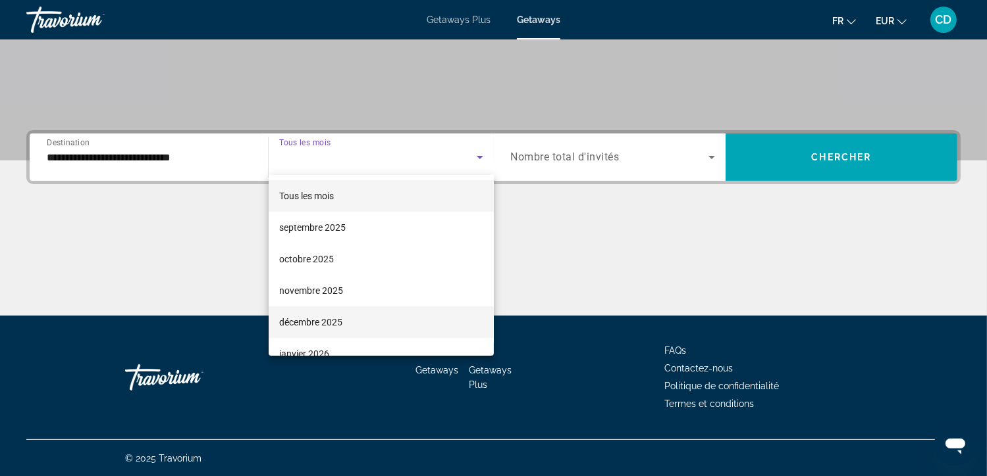
scroll to position [2, 0]
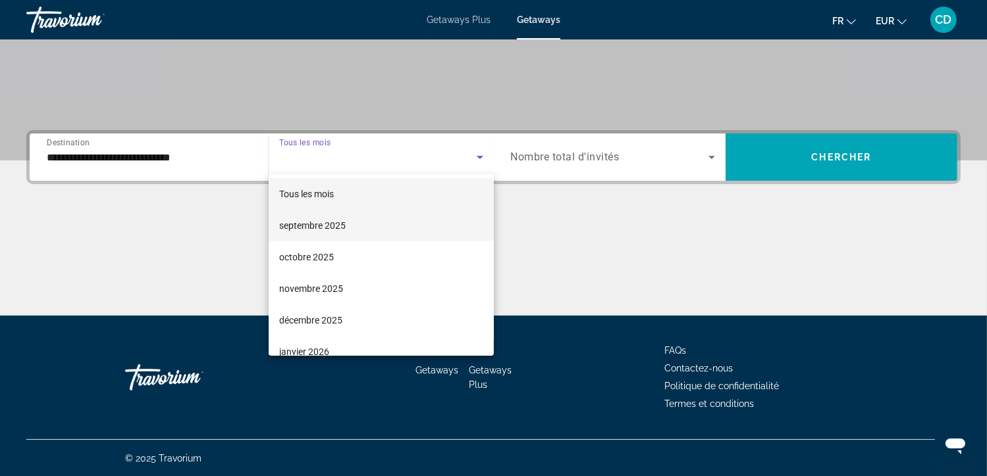
click at [371, 226] on mat-option "septembre 2025" at bounding box center [381, 226] width 225 height 32
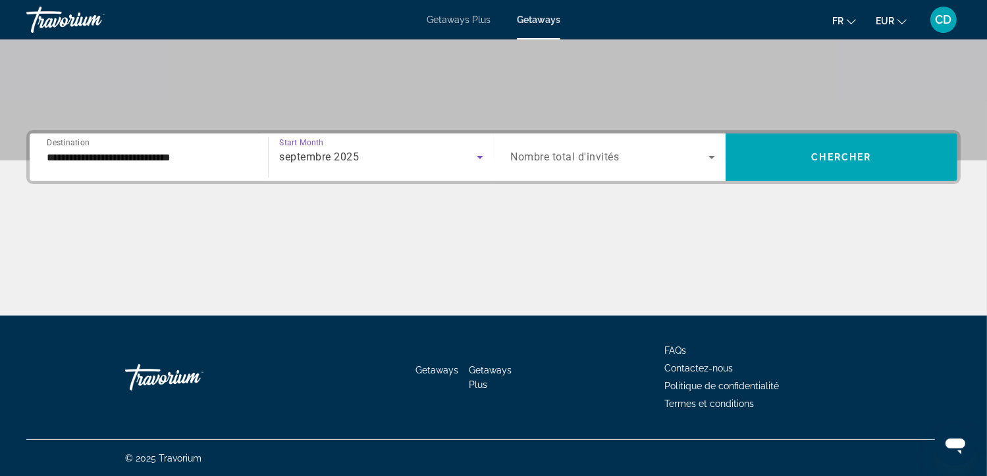
click at [349, 163] on div "septembre 2025" at bounding box center [377, 157] width 197 height 16
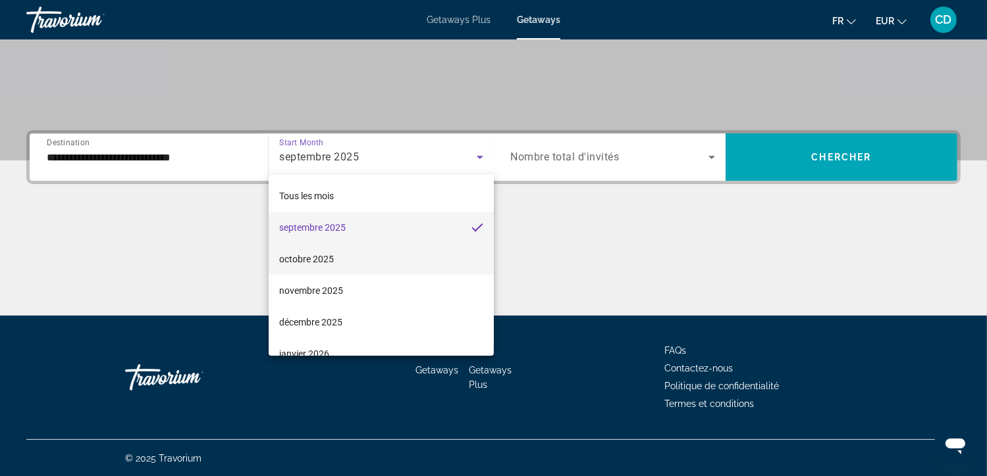
click at [357, 260] on mat-option "octobre 2025" at bounding box center [381, 260] width 225 height 32
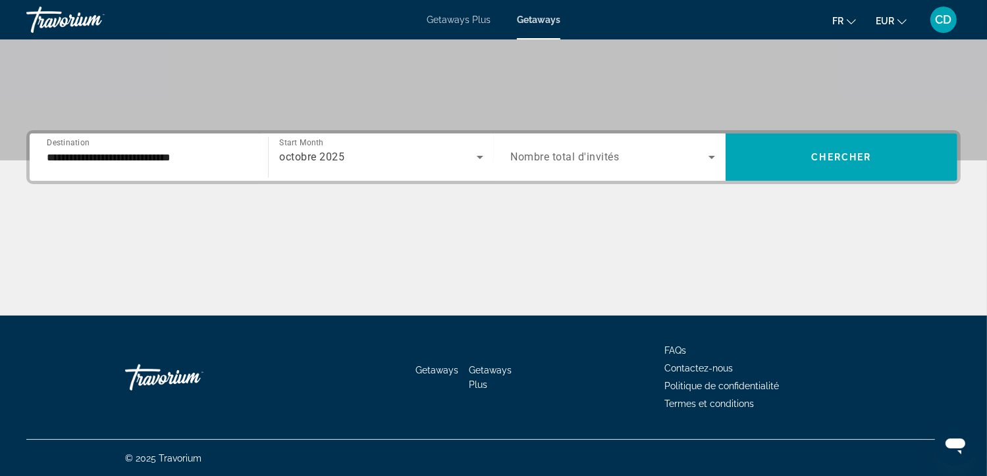
click at [557, 168] on div "Search widget" at bounding box center [613, 157] width 204 height 37
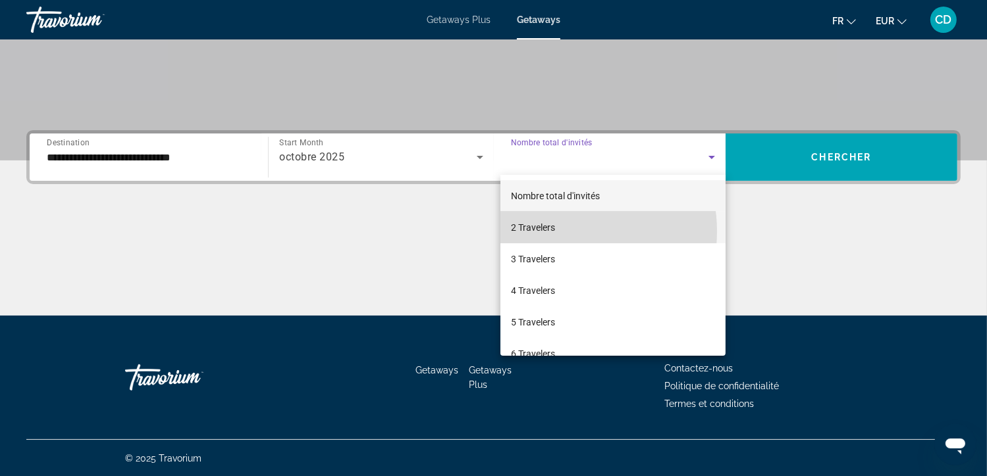
click at [556, 232] on mat-option "2 Travelers" at bounding box center [612, 228] width 225 height 32
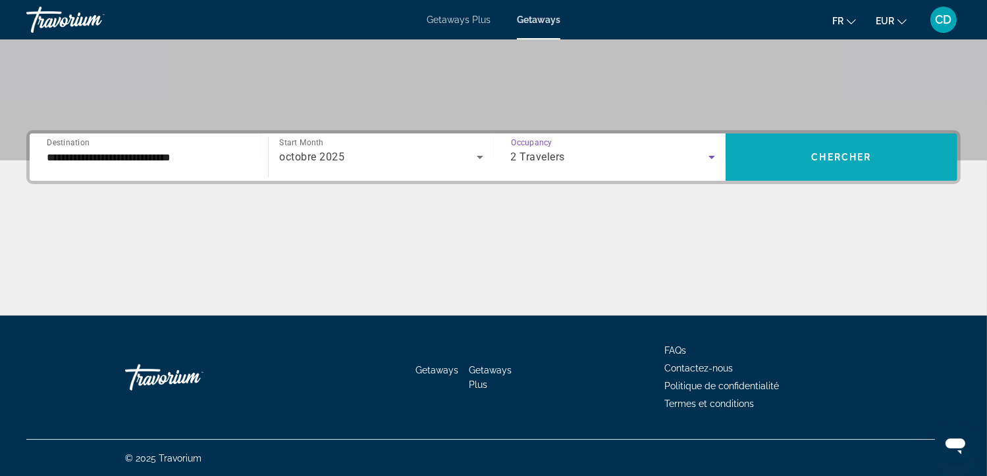
click at [775, 168] on span "Search widget" at bounding box center [841, 157] width 232 height 32
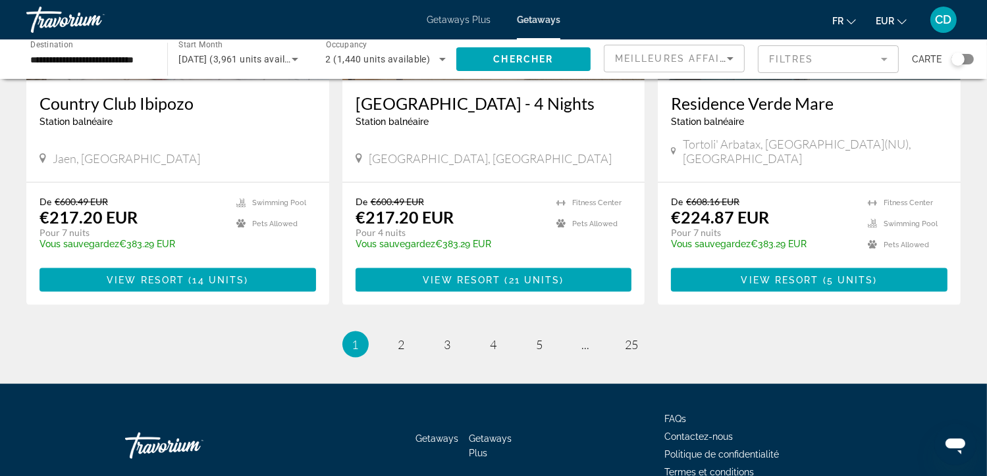
scroll to position [1692, 0]
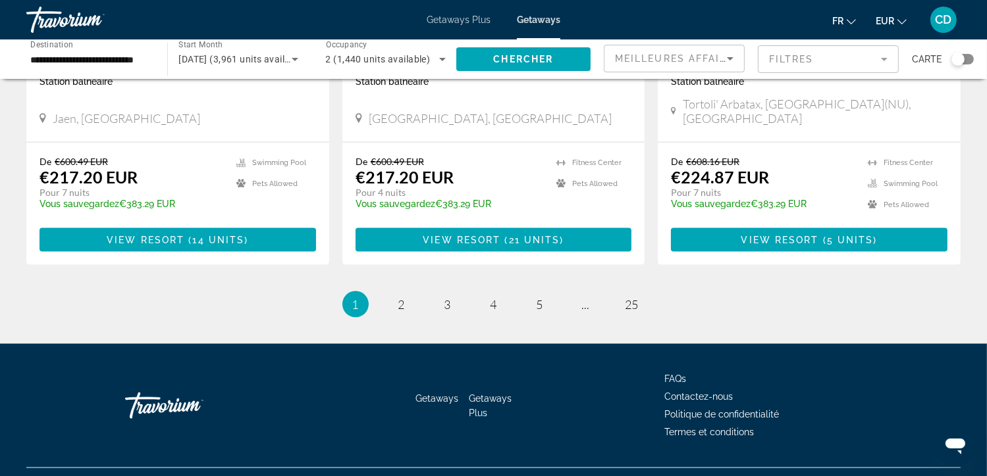
click at [275, 61] on span "octobre 2025 (3,961 units available)" at bounding box center [242, 59] width 128 height 11
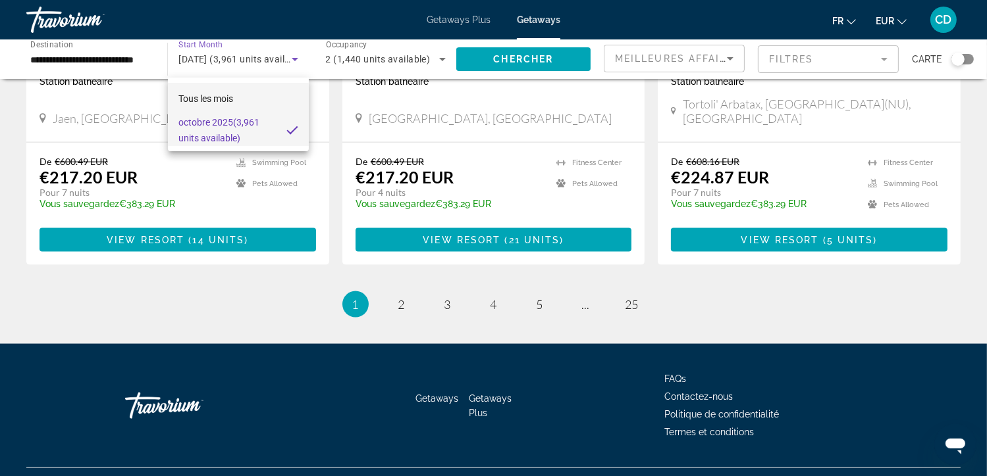
click at [267, 97] on mat-option "Tous les mois" at bounding box center [238, 99] width 141 height 32
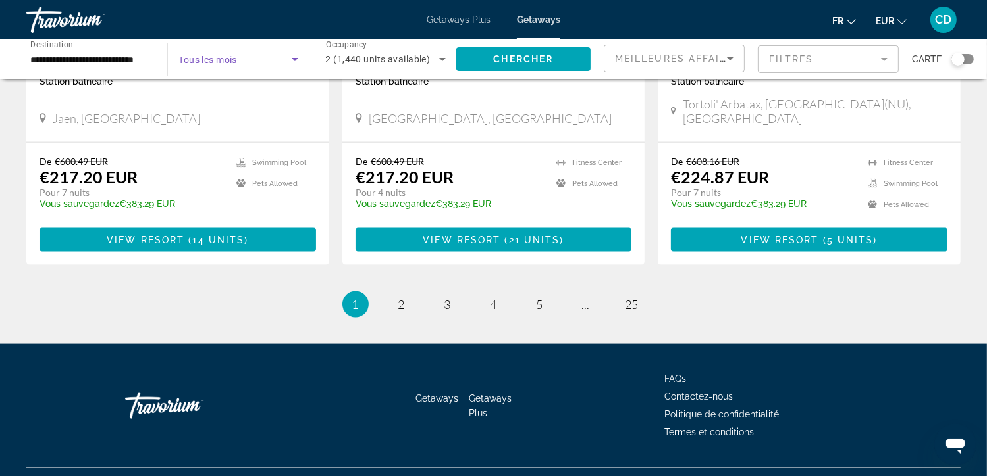
click at [261, 66] on span "Search widget" at bounding box center [234, 59] width 113 height 16
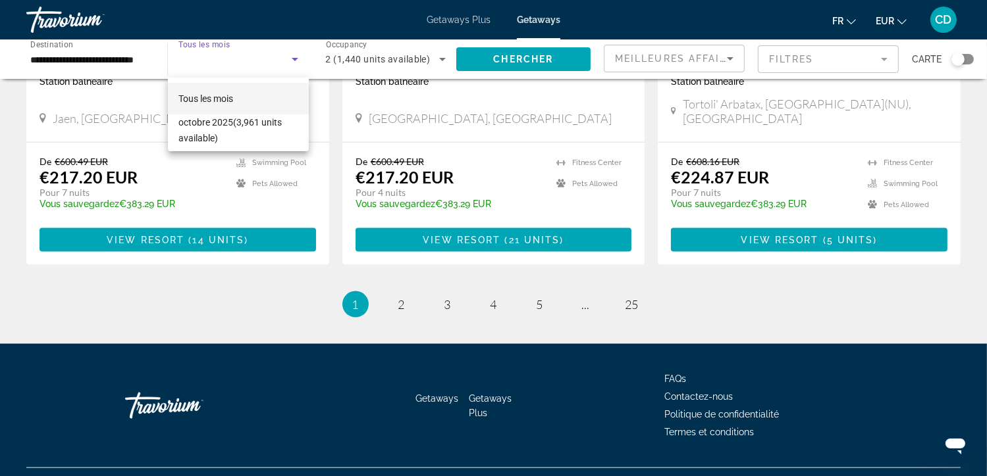
click at [261, 66] on div at bounding box center [493, 238] width 987 height 476
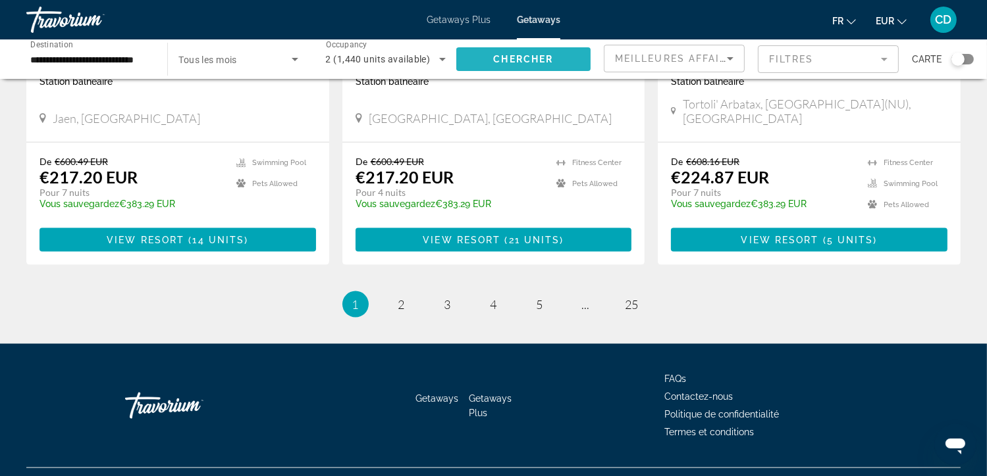
click at [500, 61] on span "Chercher" at bounding box center [523, 59] width 60 height 11
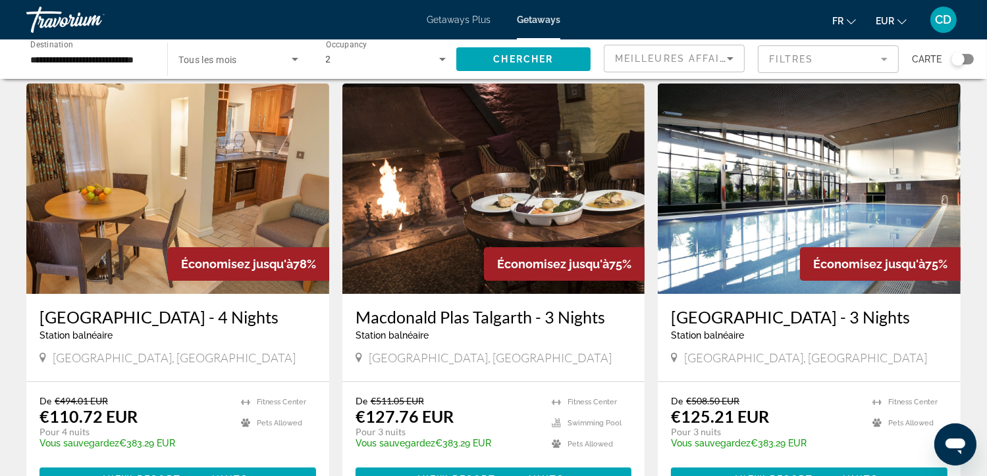
scroll to position [39, 0]
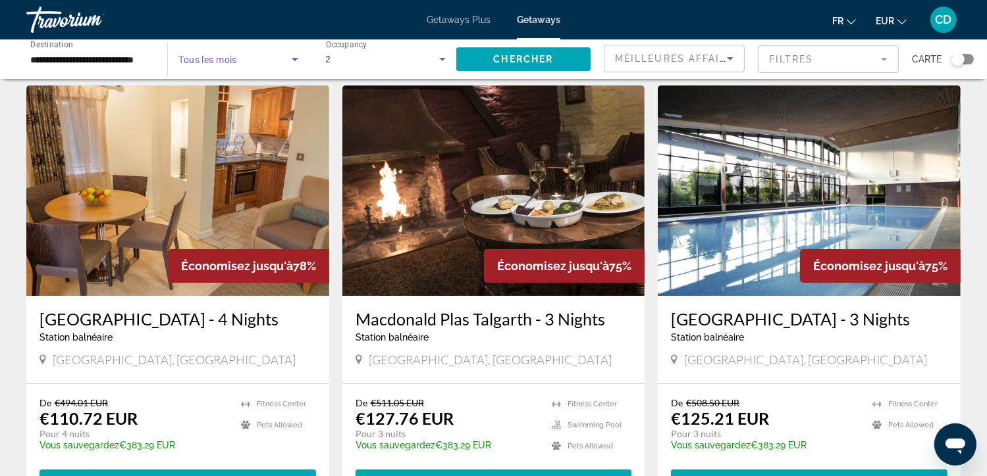
click at [244, 64] on span "Search widget" at bounding box center [234, 59] width 113 height 16
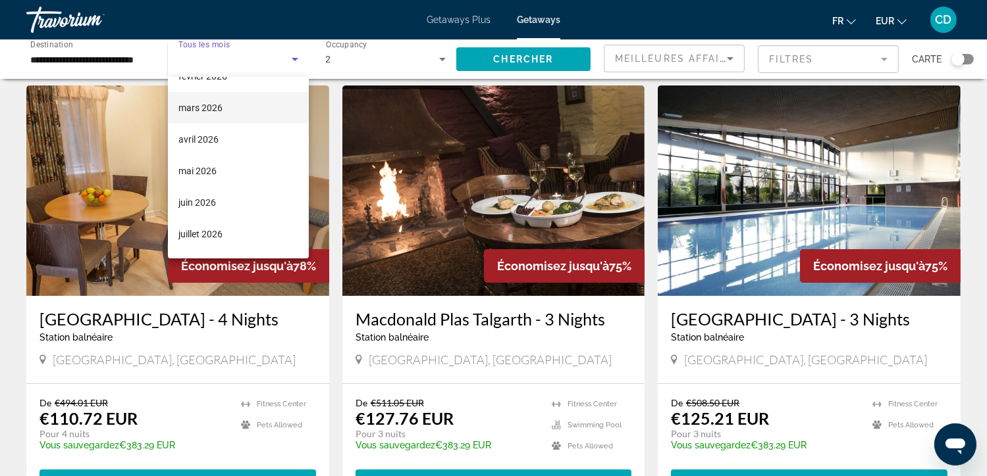
scroll to position [209, 0]
click at [245, 202] on mat-option "juin 2026" at bounding box center [238, 206] width 141 height 32
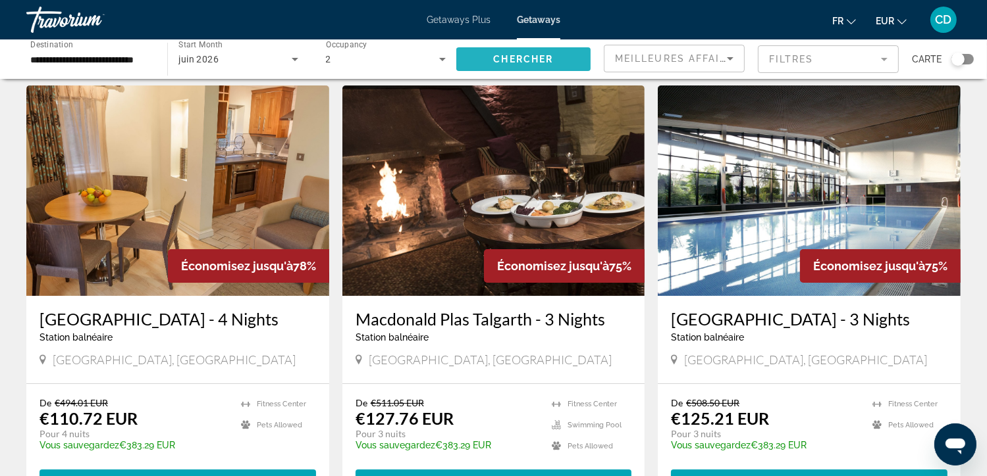
click at [519, 57] on span "Chercher" at bounding box center [523, 59] width 60 height 11
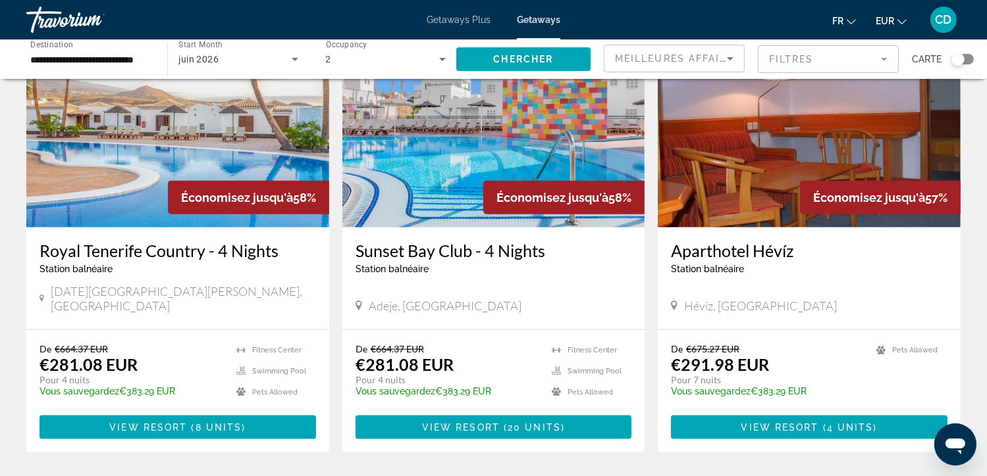
scroll to position [1498, 0]
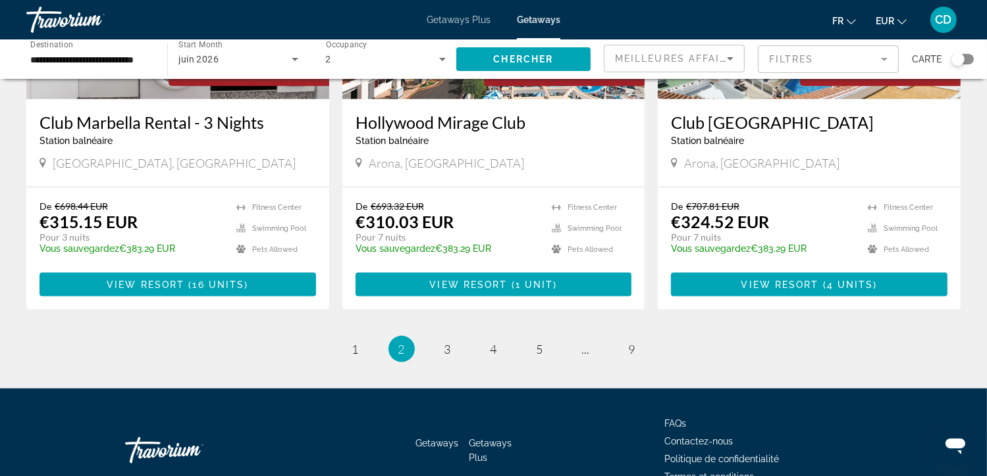
scroll to position [1672, 0]
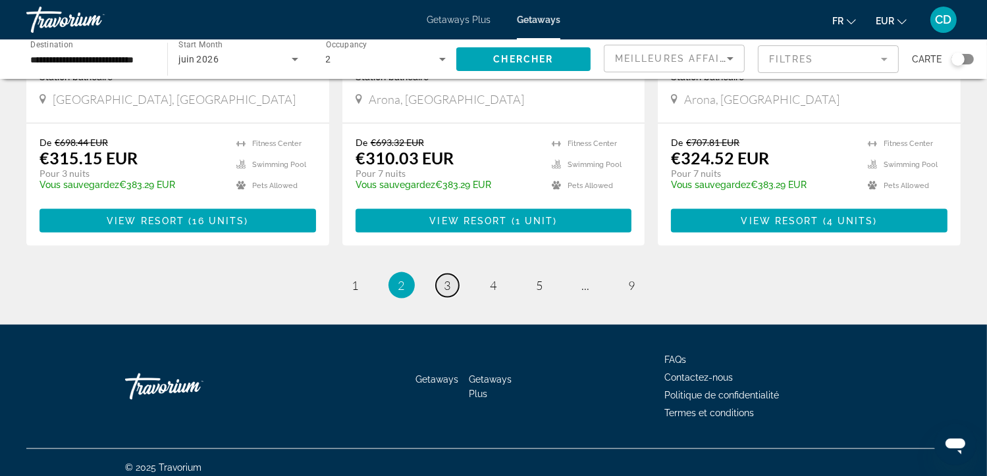
click at [448, 283] on link "page 3" at bounding box center [447, 285] width 23 height 23
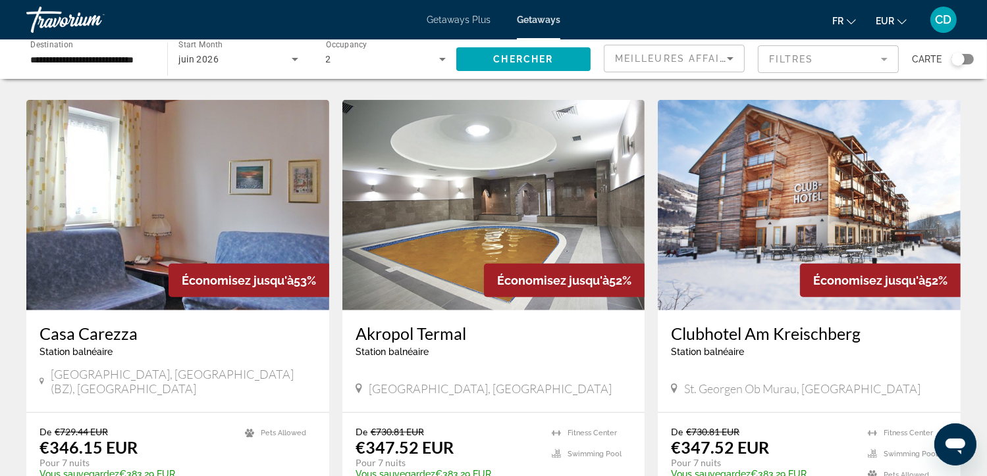
scroll to position [1393, 0]
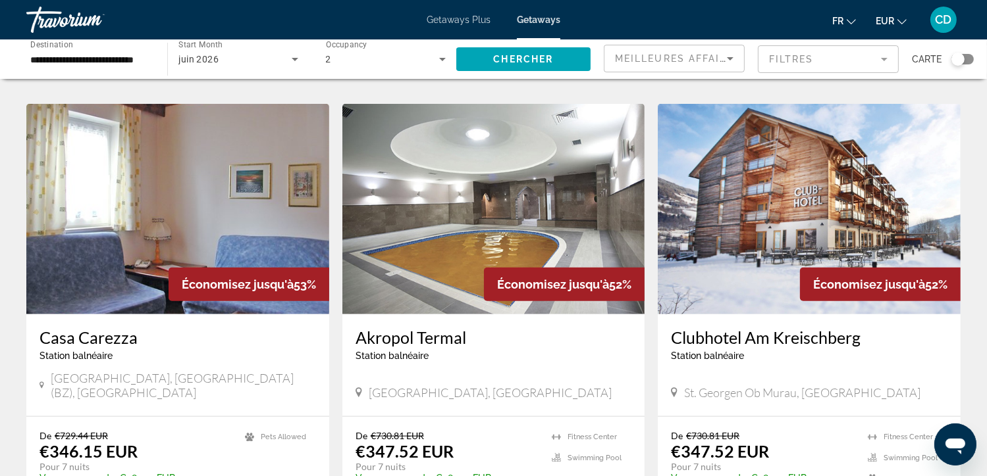
click at [105, 66] on input "**********" at bounding box center [90, 60] width 120 height 16
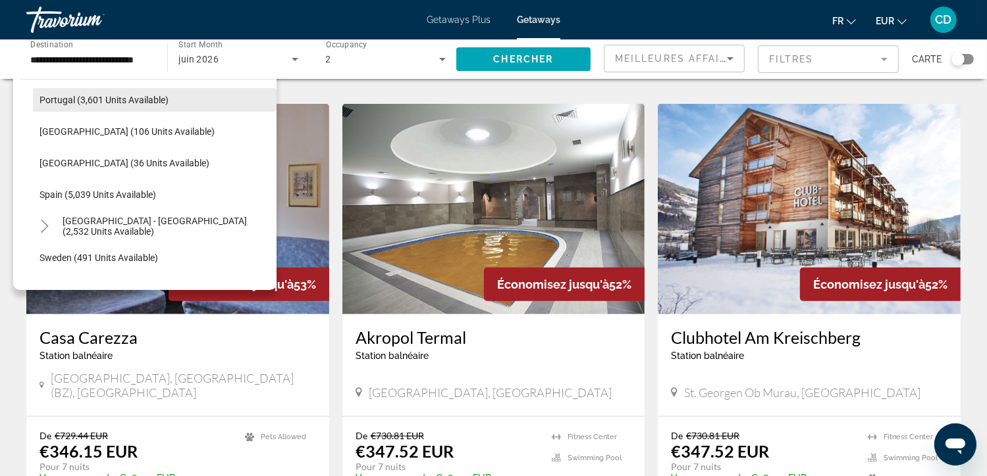
scroll to position [630, 0]
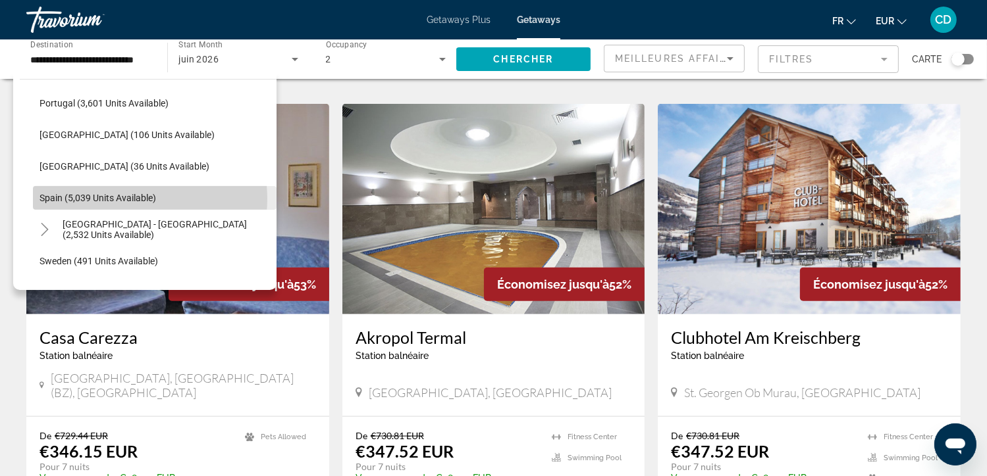
click at [129, 199] on span "Spain (5,039 units available)" at bounding box center [97, 198] width 116 height 11
type input "**********"
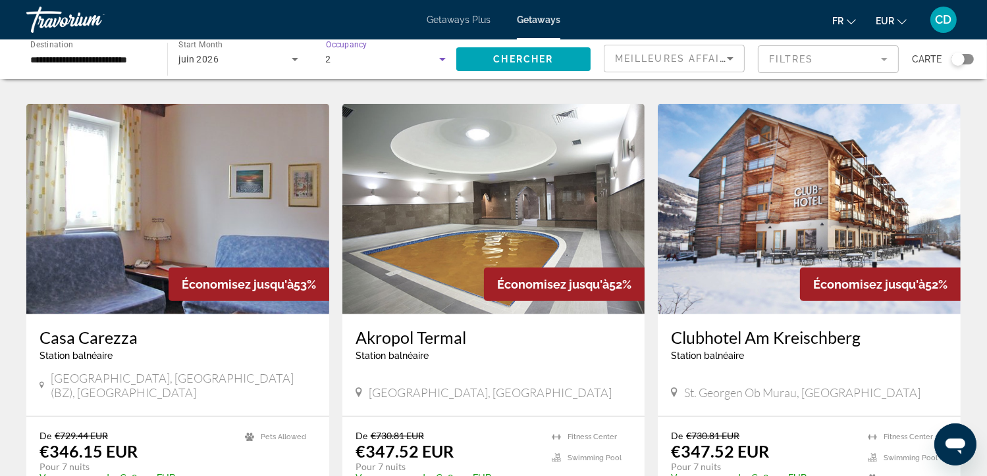
click at [359, 55] on div "2" at bounding box center [382, 59] width 113 height 16
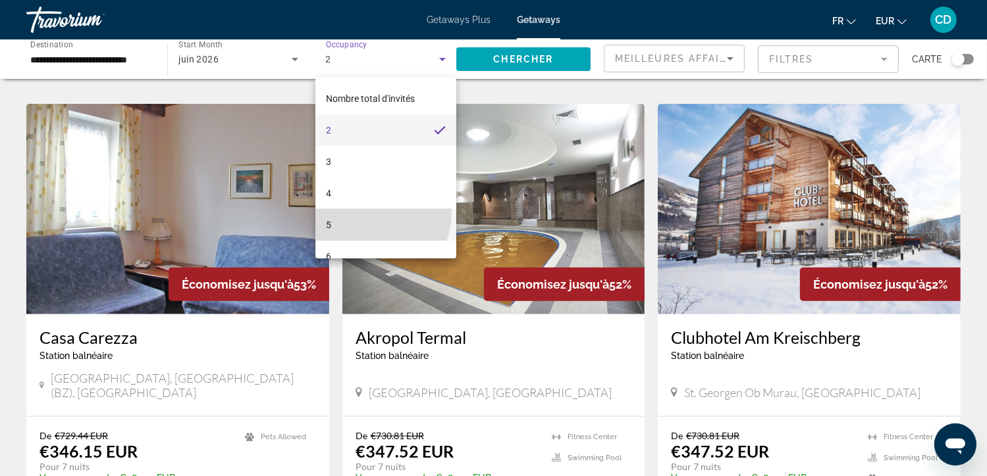
click at [353, 210] on mat-option "5" at bounding box center [385, 225] width 141 height 32
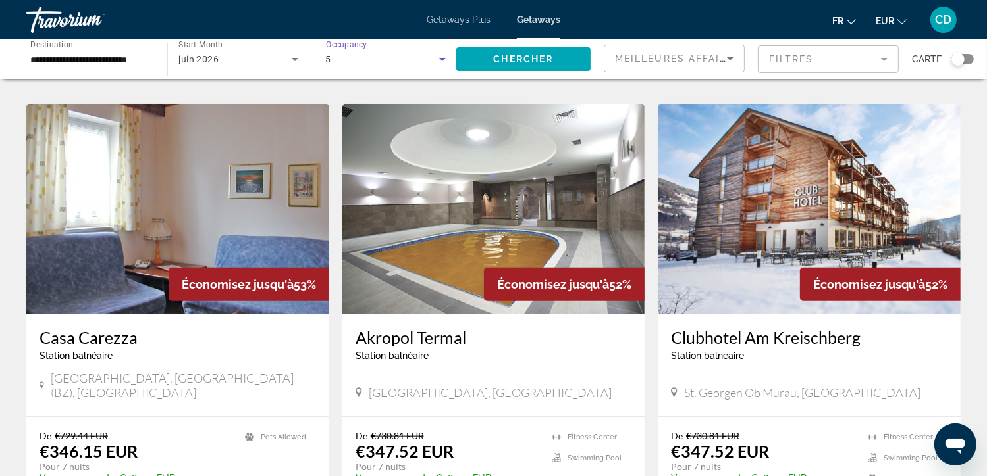
click at [250, 55] on div "juin 2026" at bounding box center [234, 59] width 113 height 16
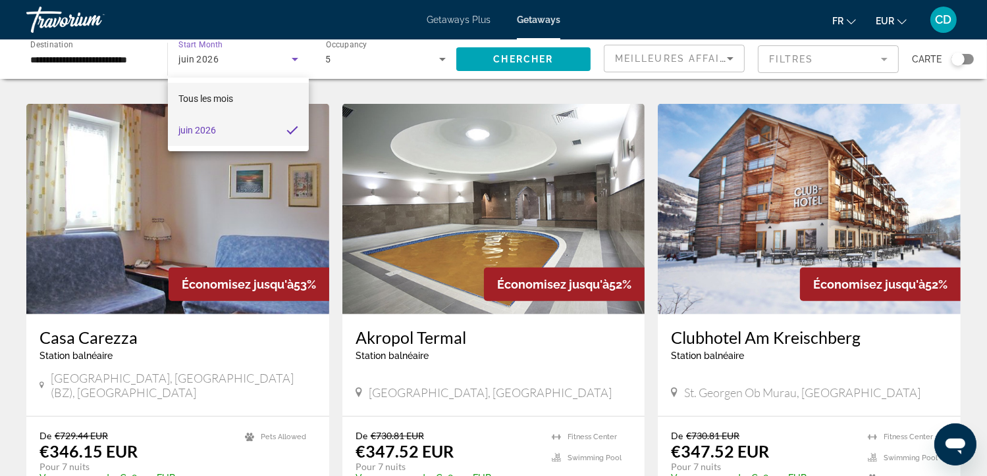
click at [246, 102] on mat-option "Tous les mois" at bounding box center [238, 99] width 141 height 32
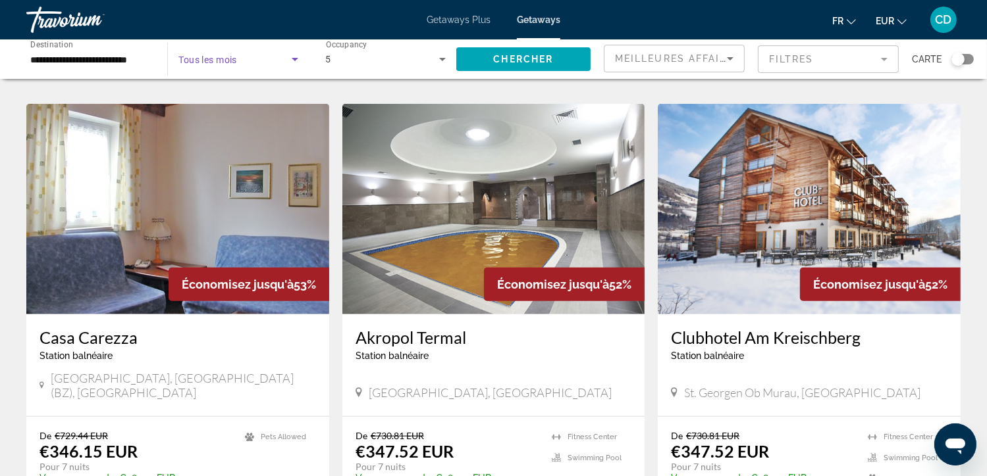
click at [227, 55] on span "Tous les mois" at bounding box center [207, 60] width 59 height 11
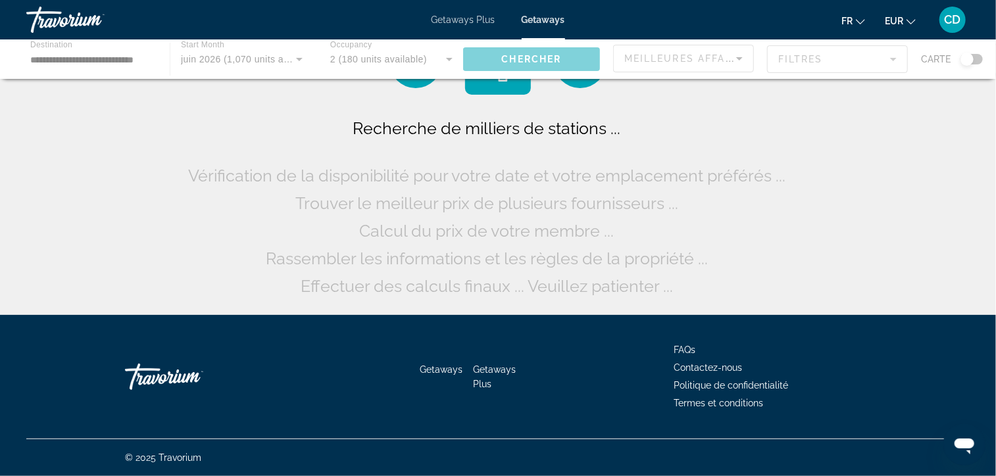
click at [217, 67] on div "Main content" at bounding box center [498, 58] width 996 height 39
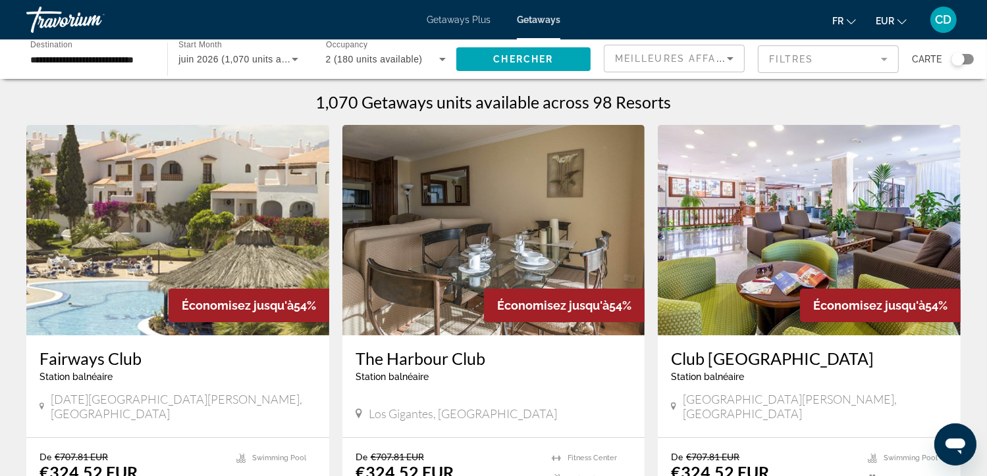
click at [357, 64] on span "2 (180 units available)" at bounding box center [374, 59] width 97 height 11
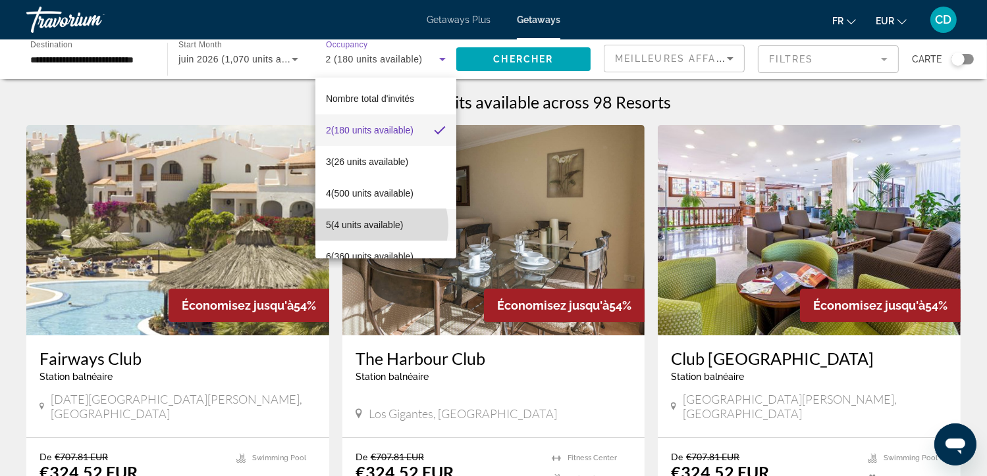
click at [374, 226] on span "5 (4 units available)" at bounding box center [365, 225] width 78 height 16
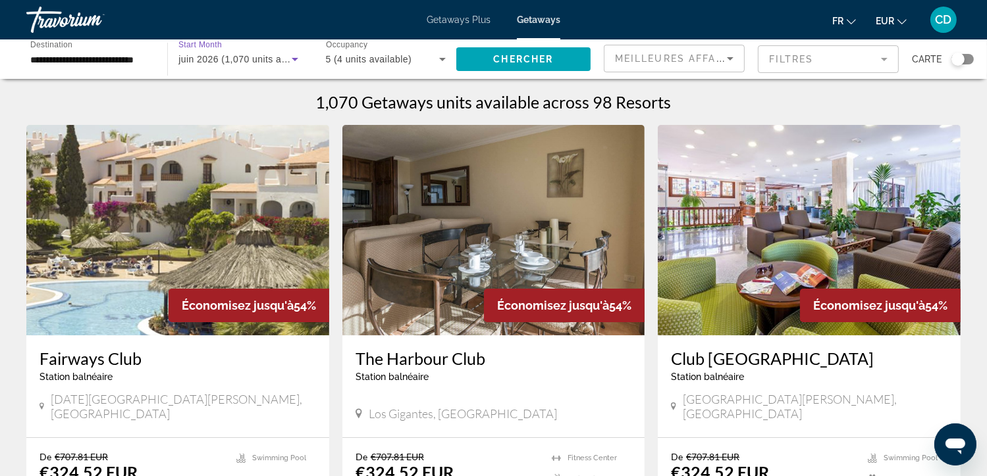
click at [258, 63] on span "juin 2026 (1,070 units available)" at bounding box center [248, 59] width 140 height 11
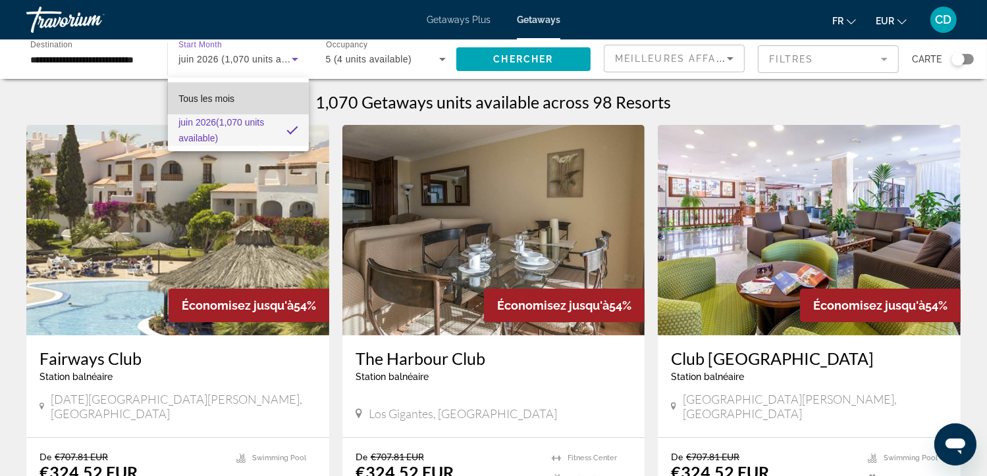
click at [232, 93] on span "Tous les mois" at bounding box center [206, 98] width 56 height 11
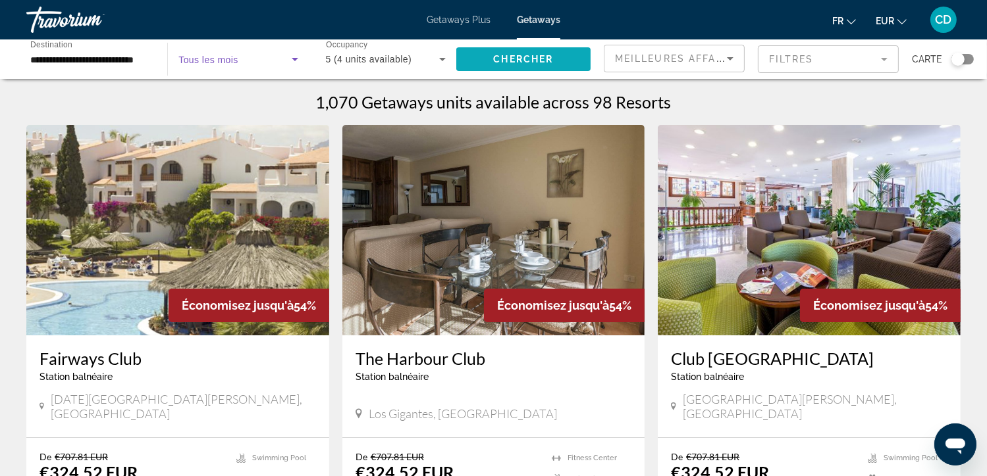
click at [484, 57] on span "Search widget" at bounding box center [523, 59] width 134 height 32
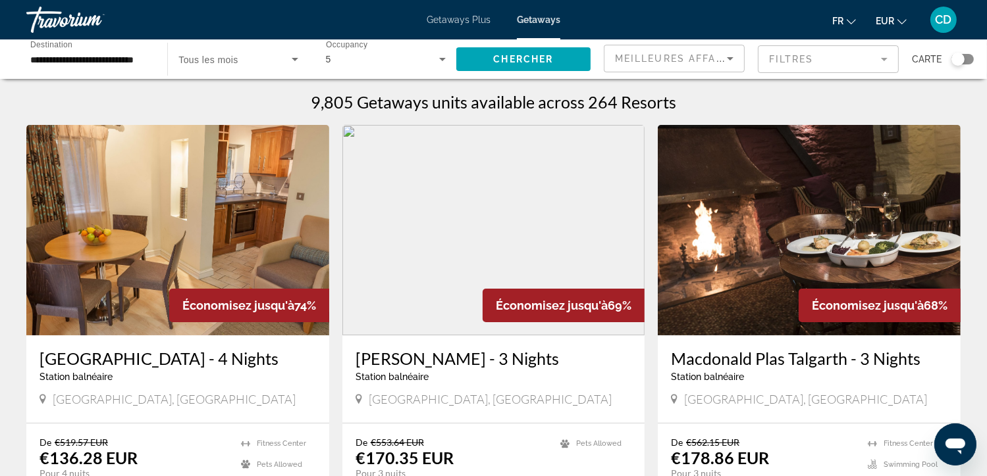
click at [247, 61] on span "Search widget" at bounding box center [234, 59] width 113 height 16
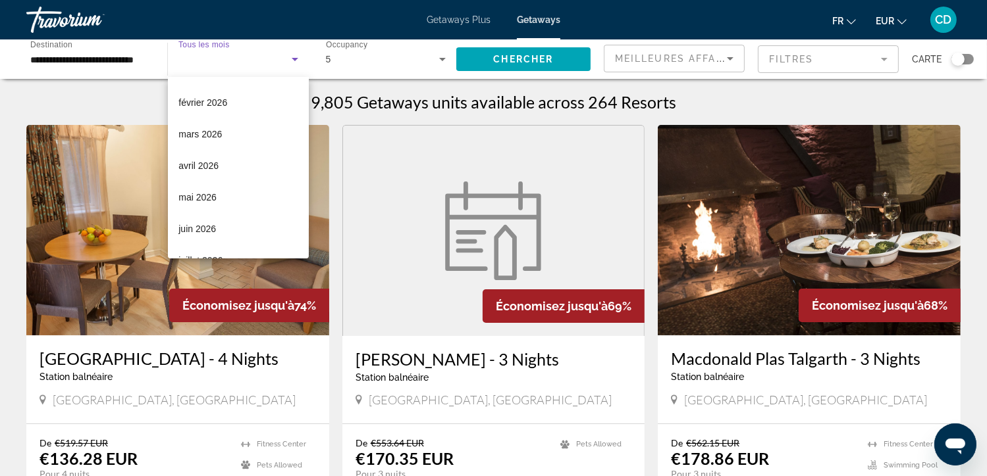
scroll to position [184, 0]
click at [216, 195] on span "mai 2026" at bounding box center [197, 199] width 38 height 16
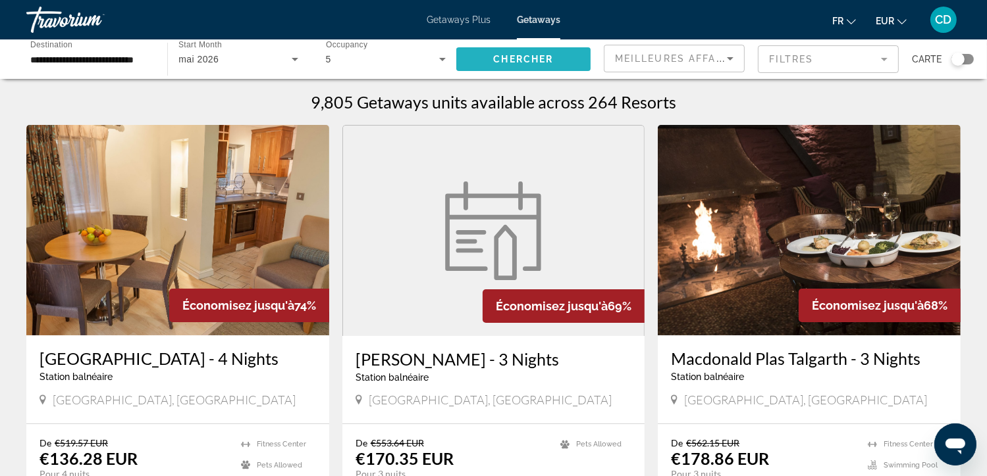
click at [534, 63] on span "Chercher" at bounding box center [523, 59] width 60 height 11
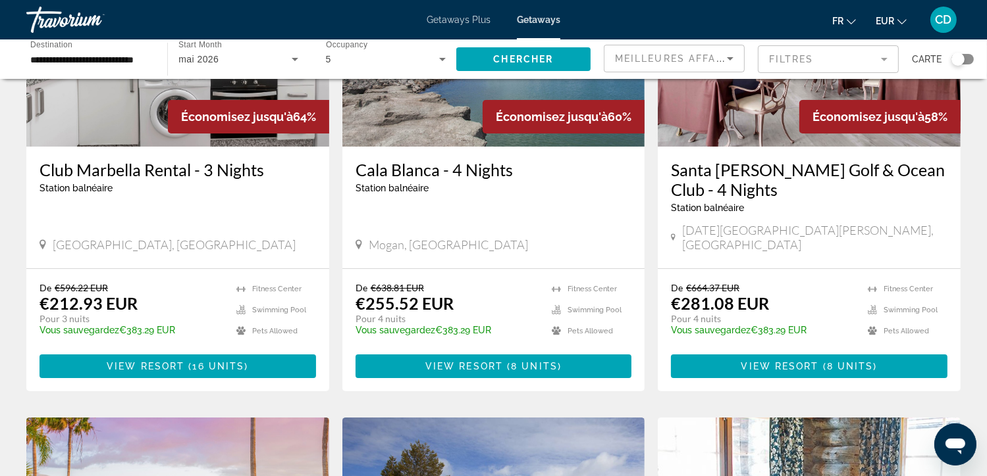
scroll to position [188, 0]
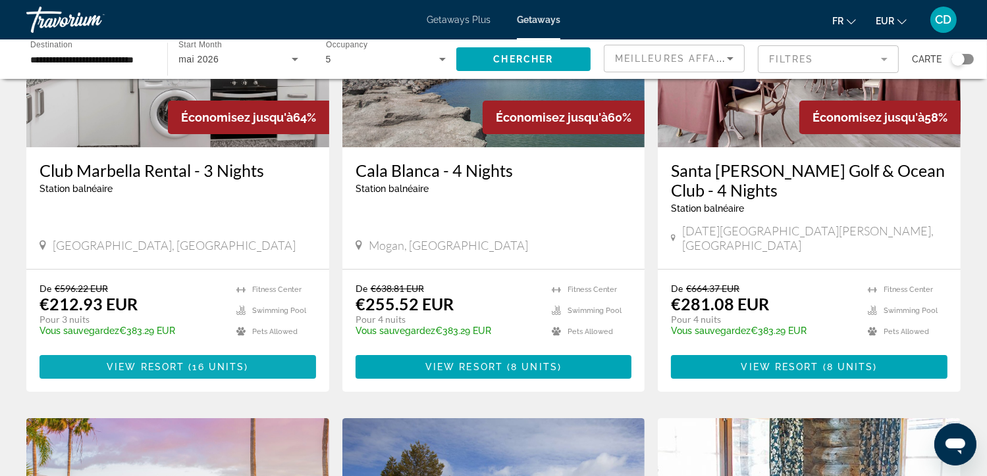
click at [109, 362] on span "View Resort" at bounding box center [146, 367] width 78 height 11
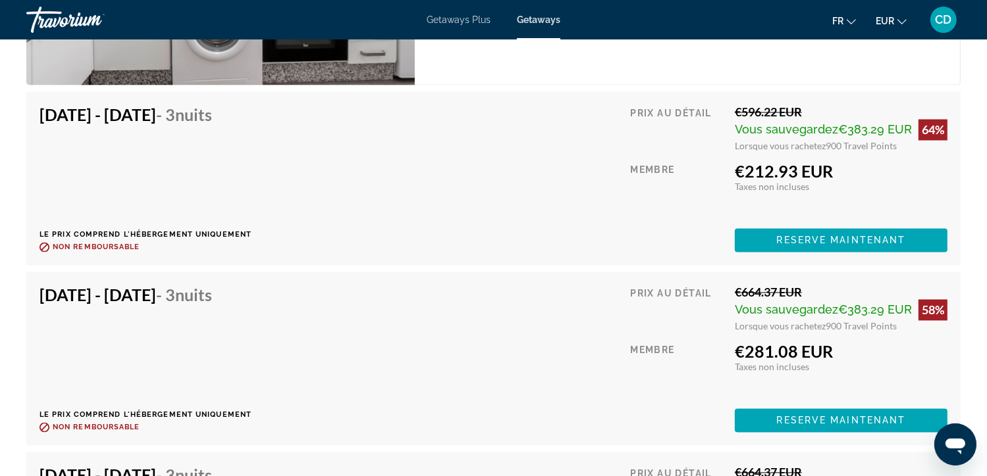
scroll to position [2410, 0]
